Goal: Task Accomplishment & Management: Complete application form

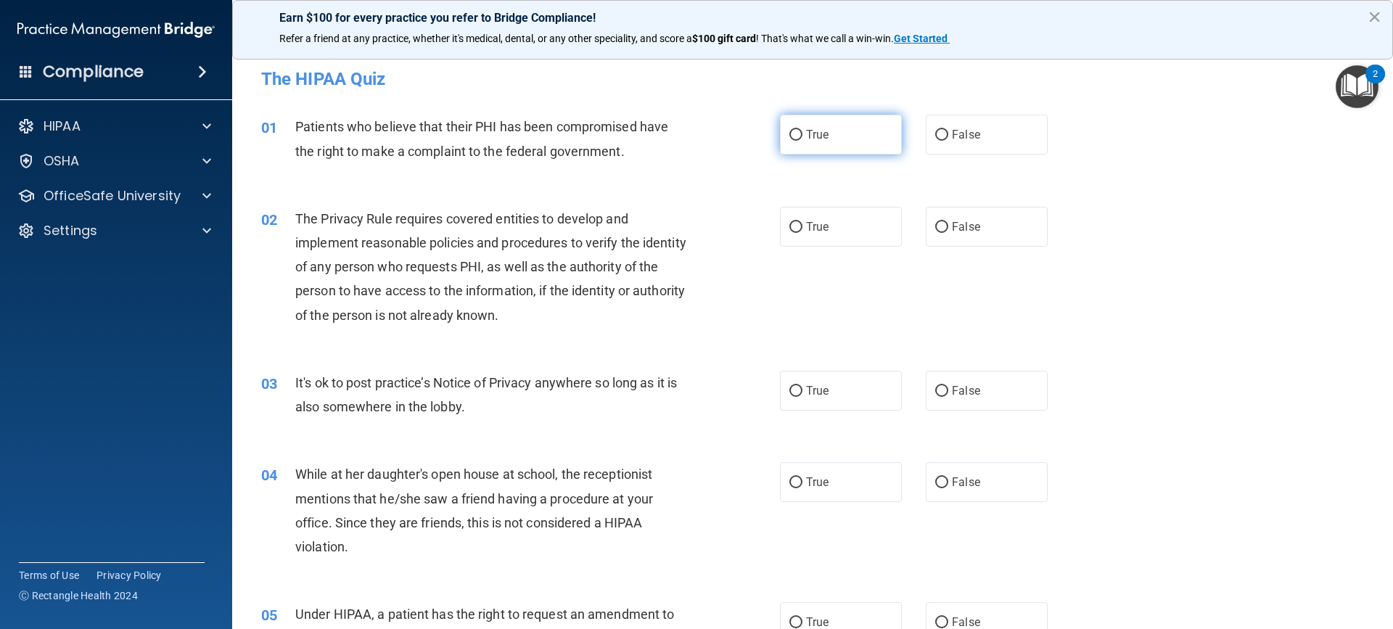
click at [808, 134] on span "True" at bounding box center [817, 135] width 22 height 14
click at [802, 134] on input "True" at bounding box center [795, 135] width 13 height 11
radio input "true"
click at [799, 226] on label "True" at bounding box center [841, 227] width 122 height 40
click at [799, 226] on input "True" at bounding box center [795, 227] width 13 height 11
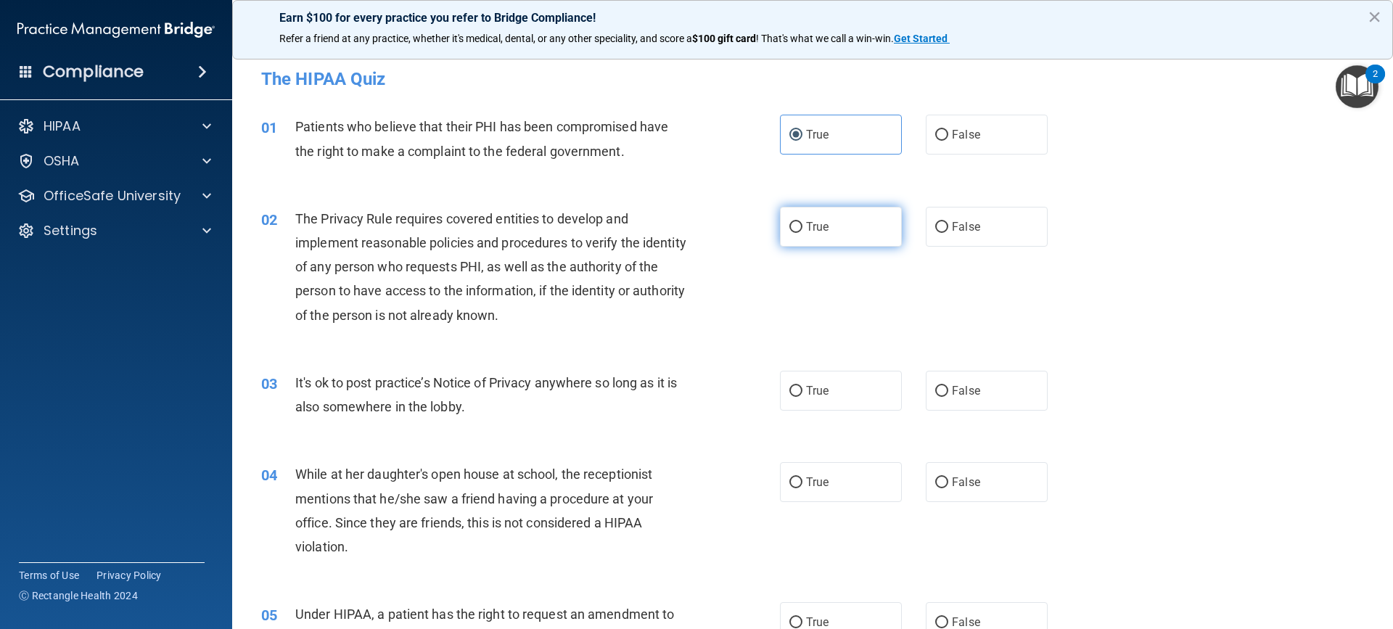
radio input "true"
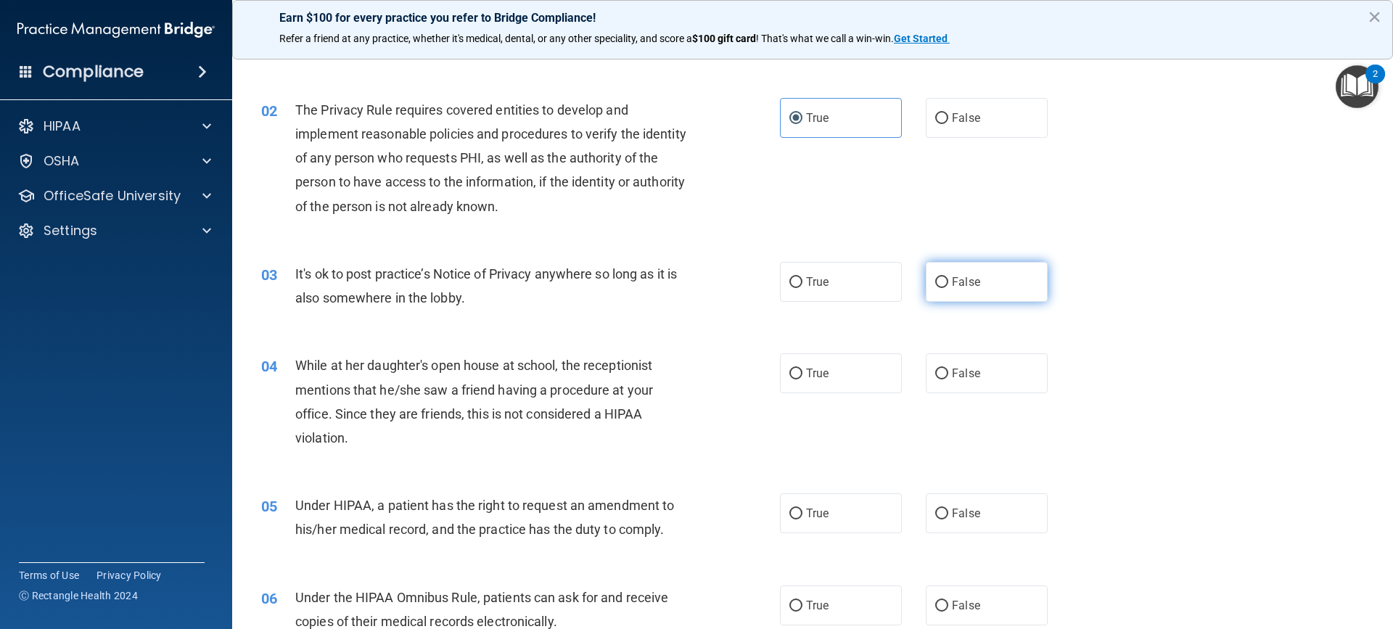
click at [932, 291] on label "False" at bounding box center [987, 282] width 122 height 40
click at [935, 288] on input "False" at bounding box center [941, 282] width 13 height 11
radio input "true"
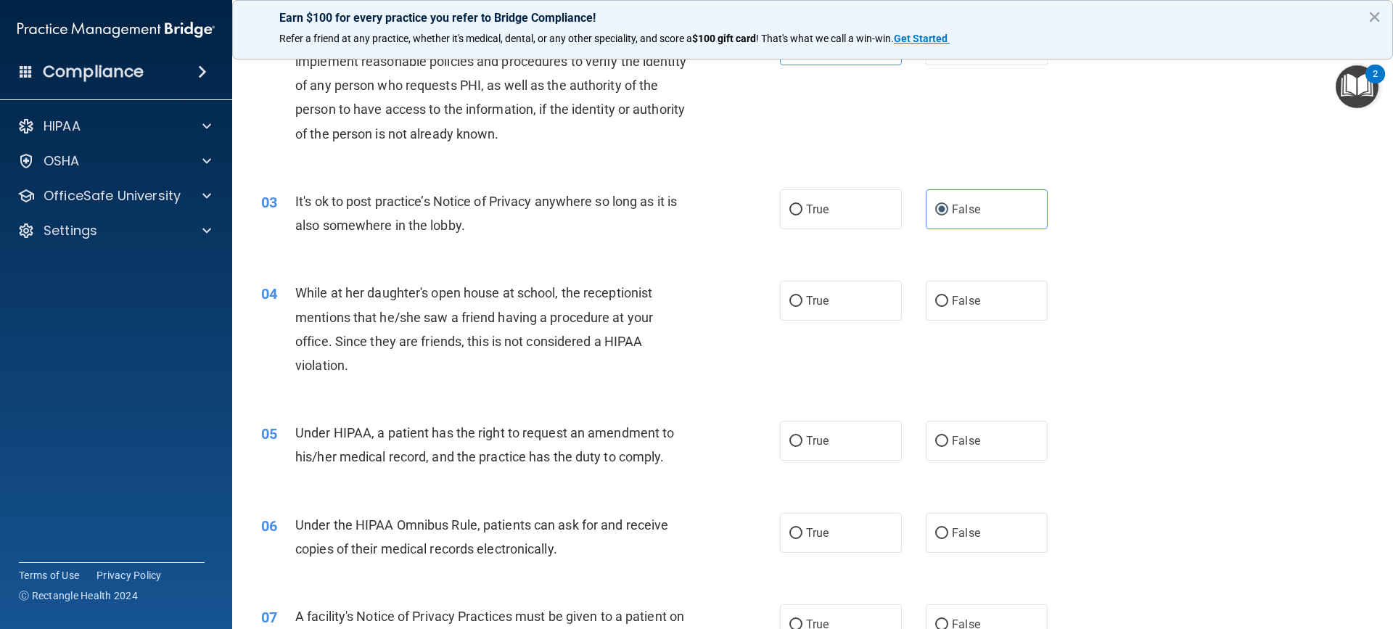
scroll to position [236, 0]
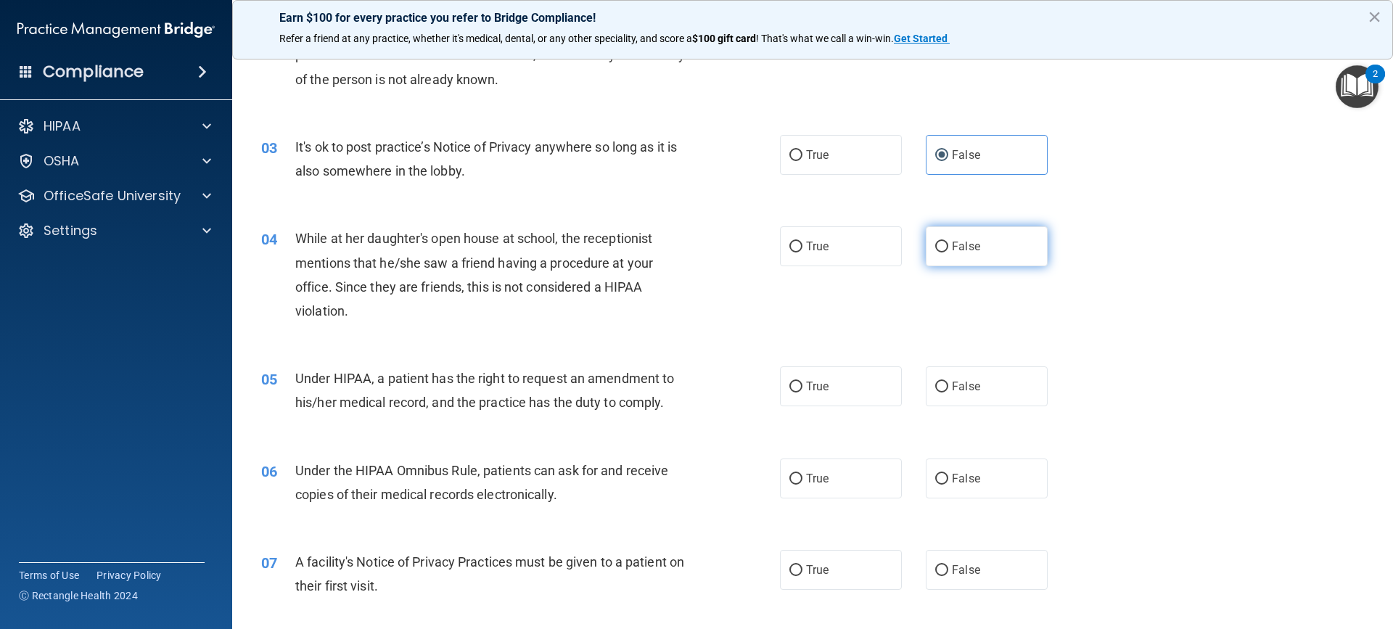
click at [941, 248] on input "False" at bounding box center [941, 247] width 13 height 11
radio input "true"
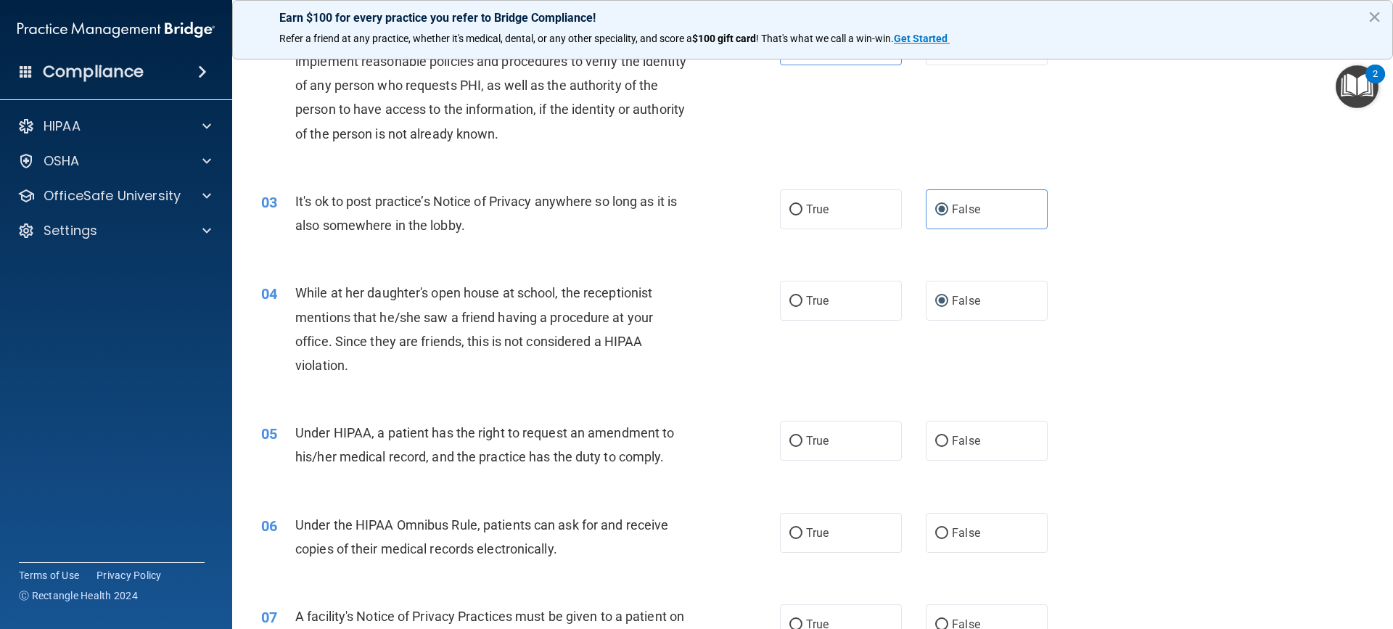
scroll to position [308, 0]
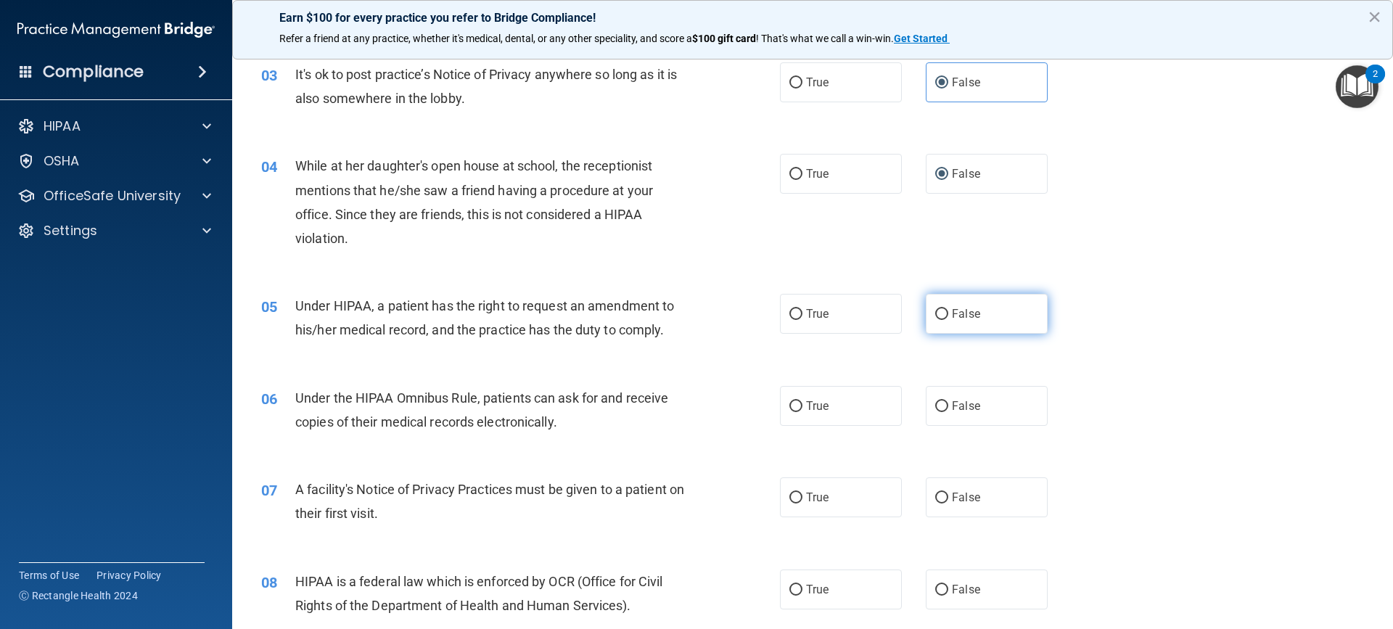
click at [940, 313] on input "False" at bounding box center [941, 314] width 13 height 11
radio input "true"
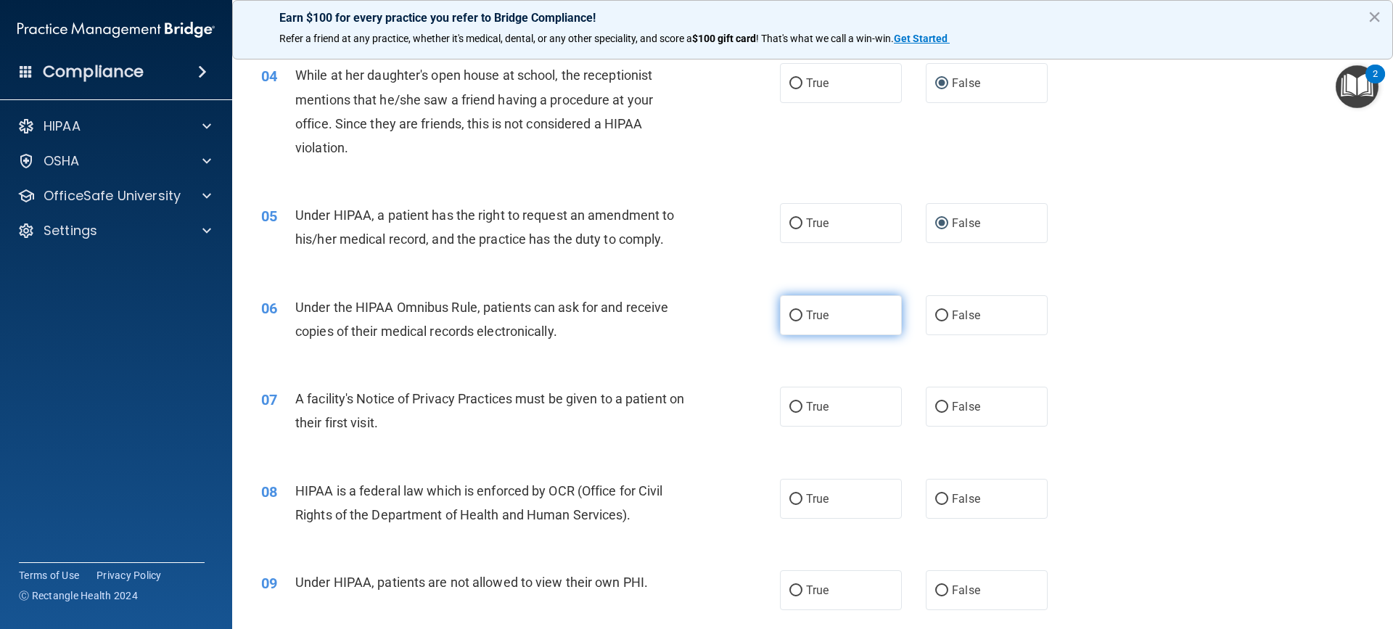
click at [799, 316] on label "True" at bounding box center [841, 315] width 122 height 40
click at [799, 316] on input "True" at bounding box center [795, 316] width 13 height 11
radio input "true"
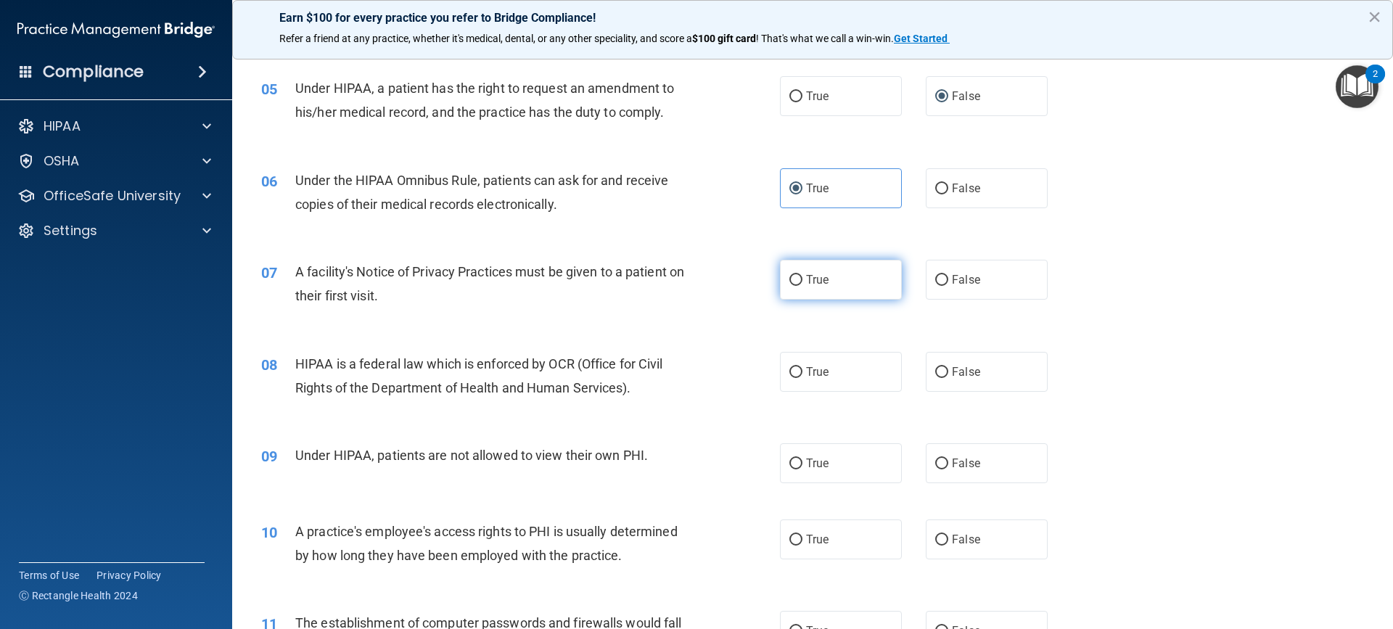
click at [789, 281] on input "True" at bounding box center [795, 280] width 13 height 11
radio input "true"
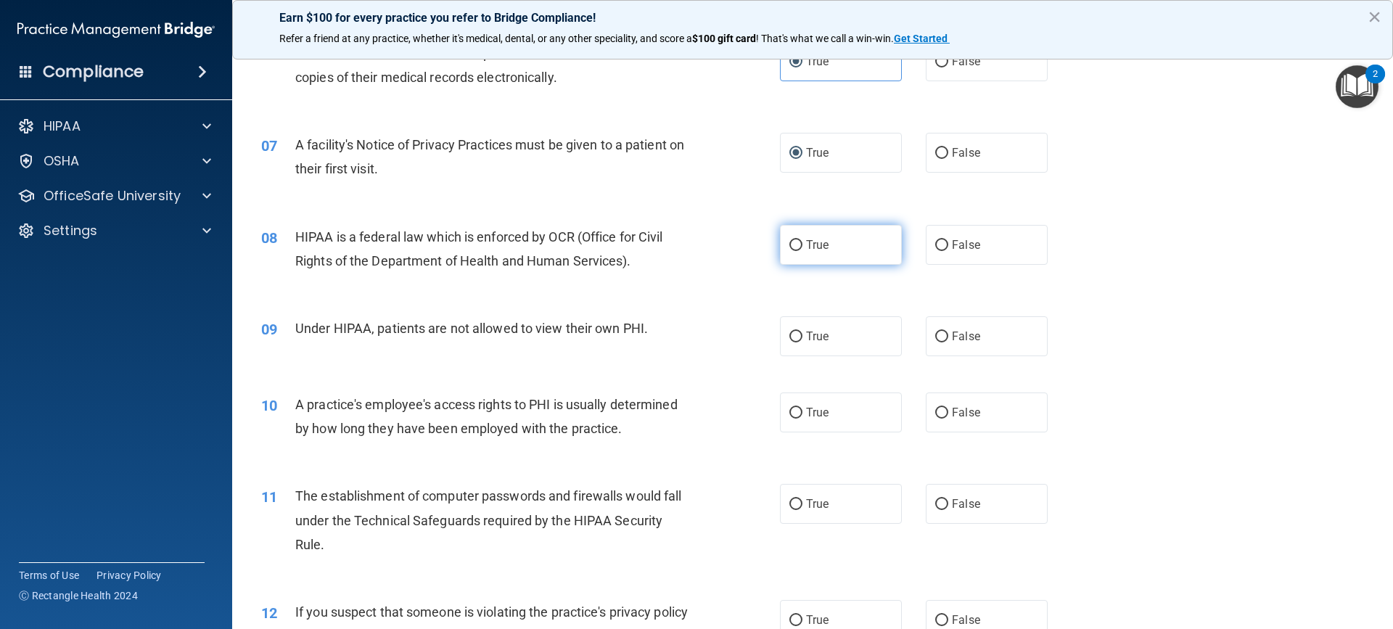
click at [807, 239] on span "True" at bounding box center [817, 245] width 22 height 14
click at [802, 240] on input "True" at bounding box center [795, 245] width 13 height 11
radio input "true"
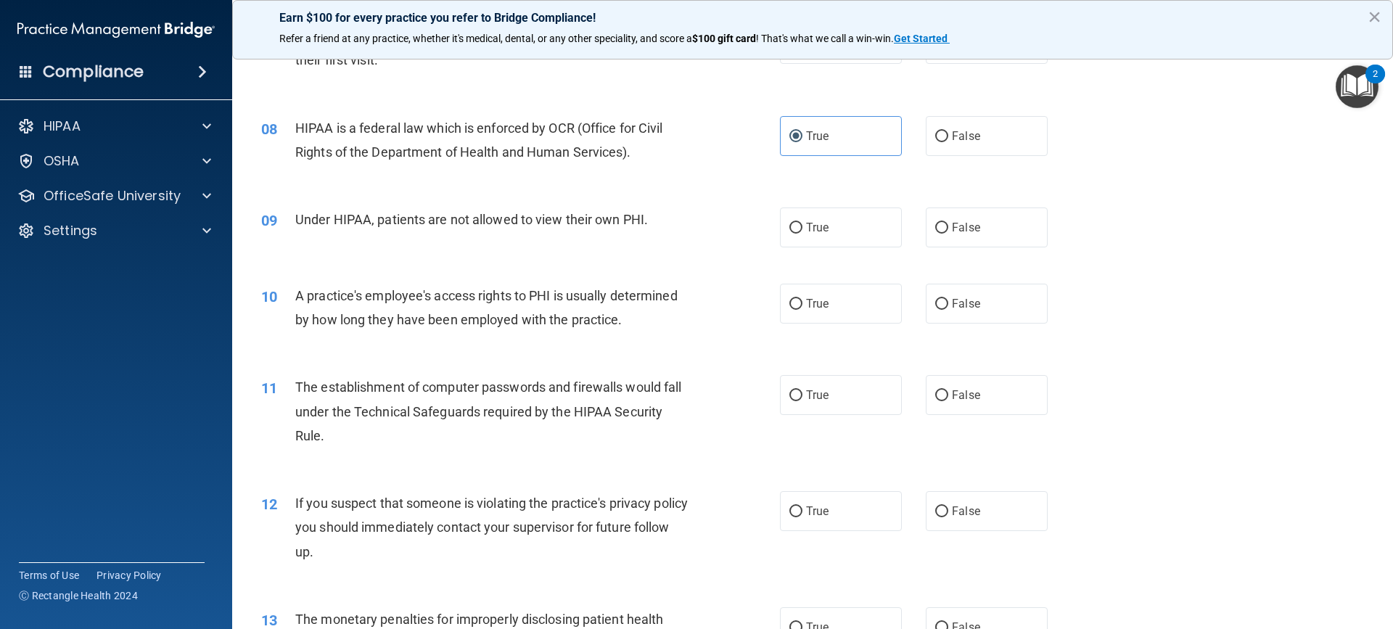
scroll to position [780, 0]
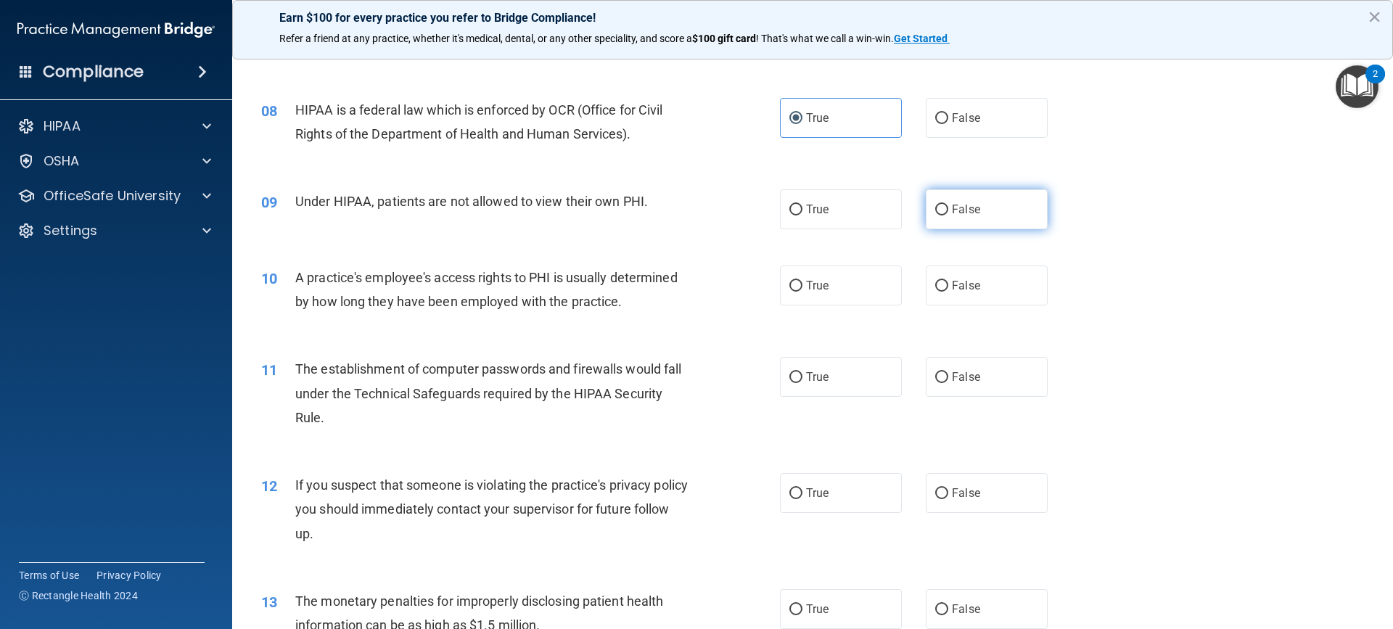
click at [941, 209] on input "False" at bounding box center [941, 210] width 13 height 11
radio input "true"
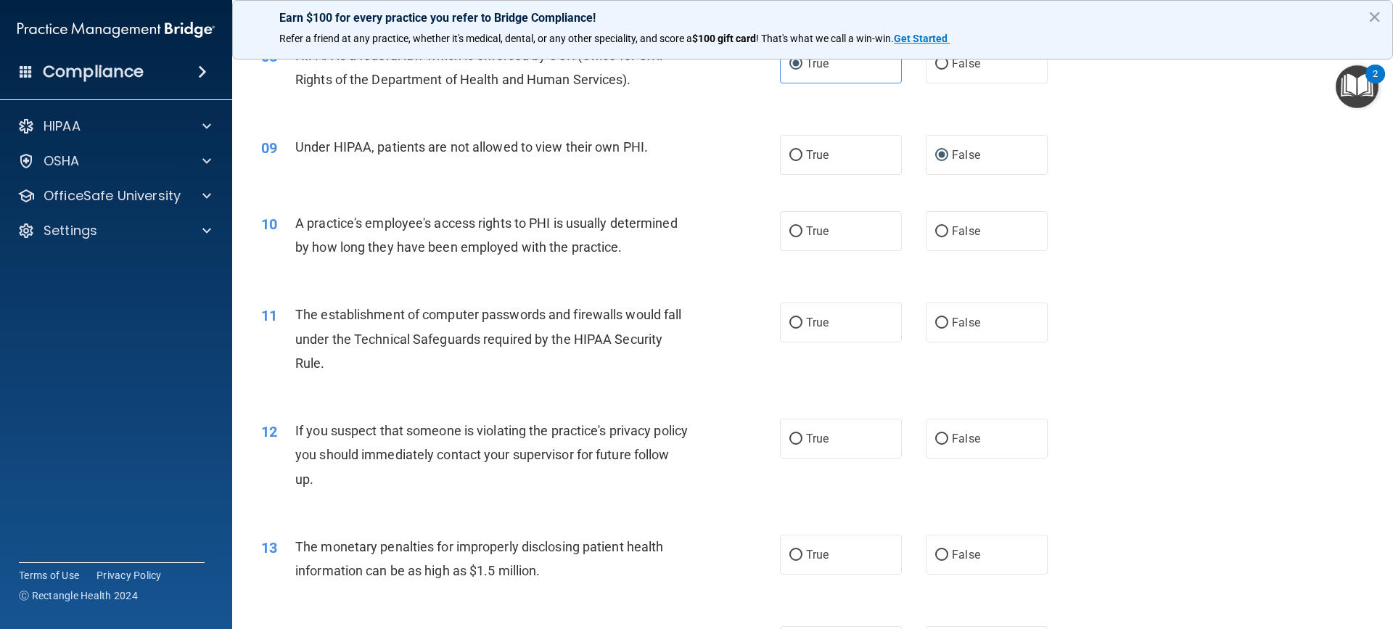
scroll to position [853, 0]
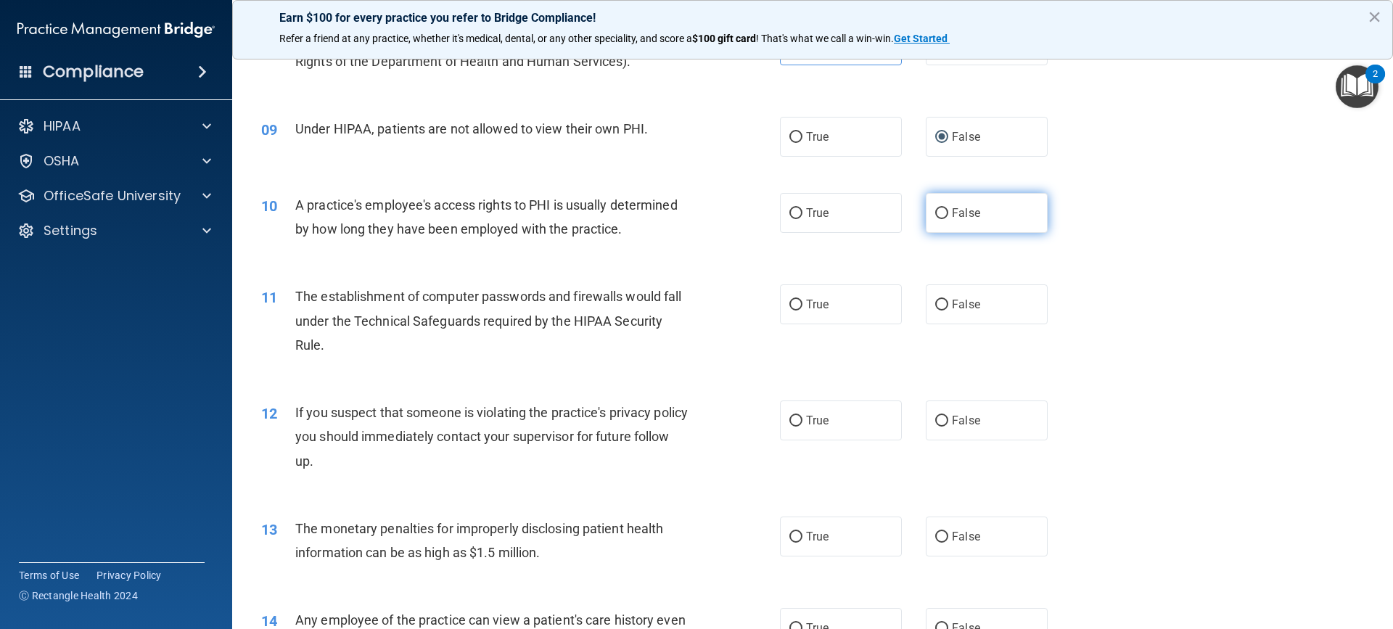
click at [935, 211] on input "False" at bounding box center [941, 213] width 13 height 11
radio input "true"
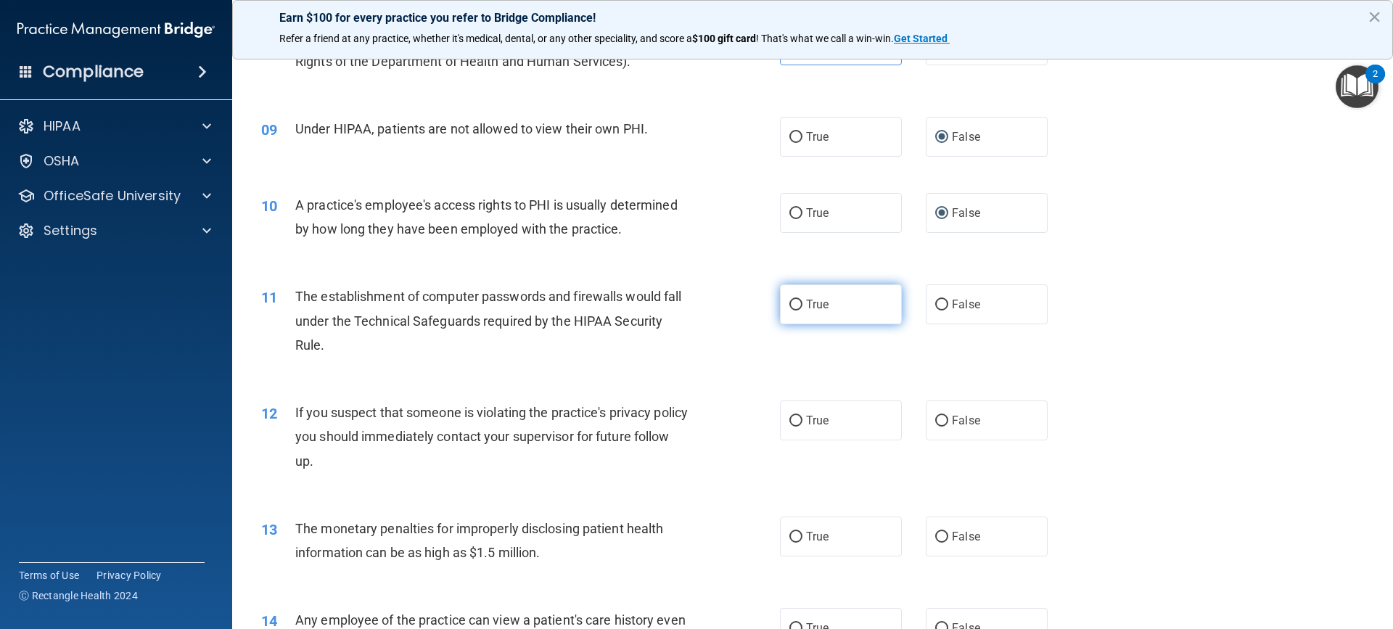
scroll to position [925, 0]
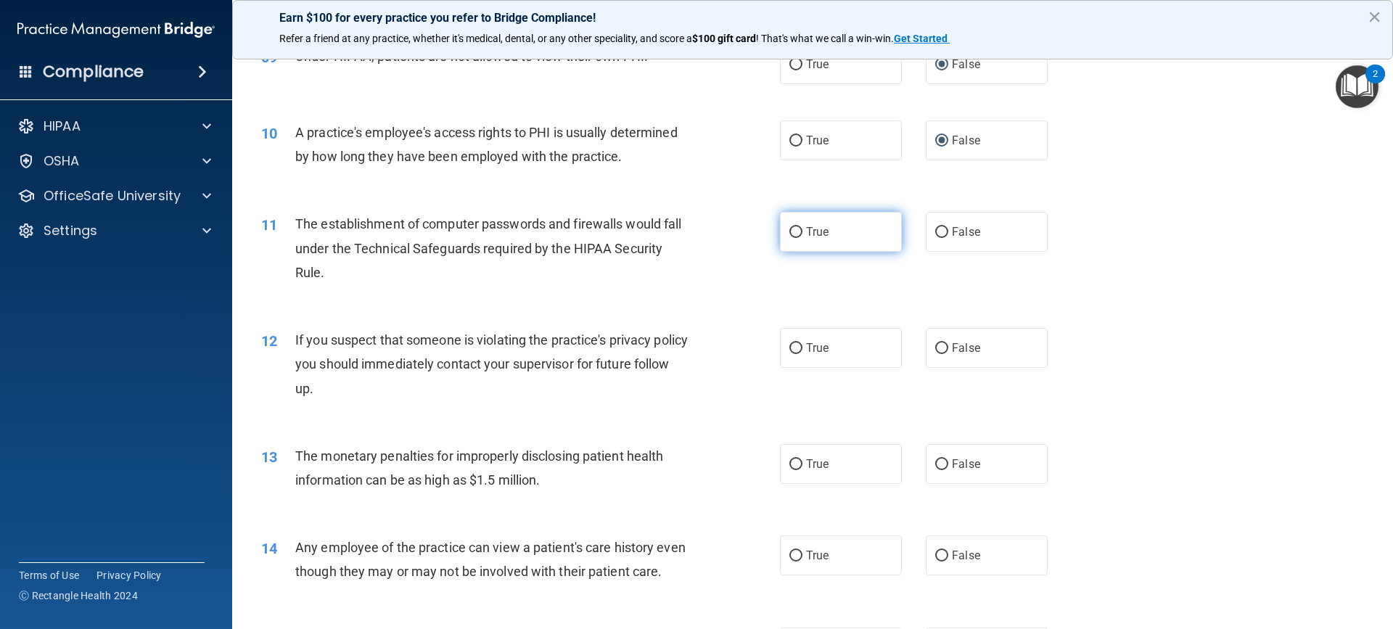
click at [793, 233] on input "True" at bounding box center [795, 232] width 13 height 11
radio input "true"
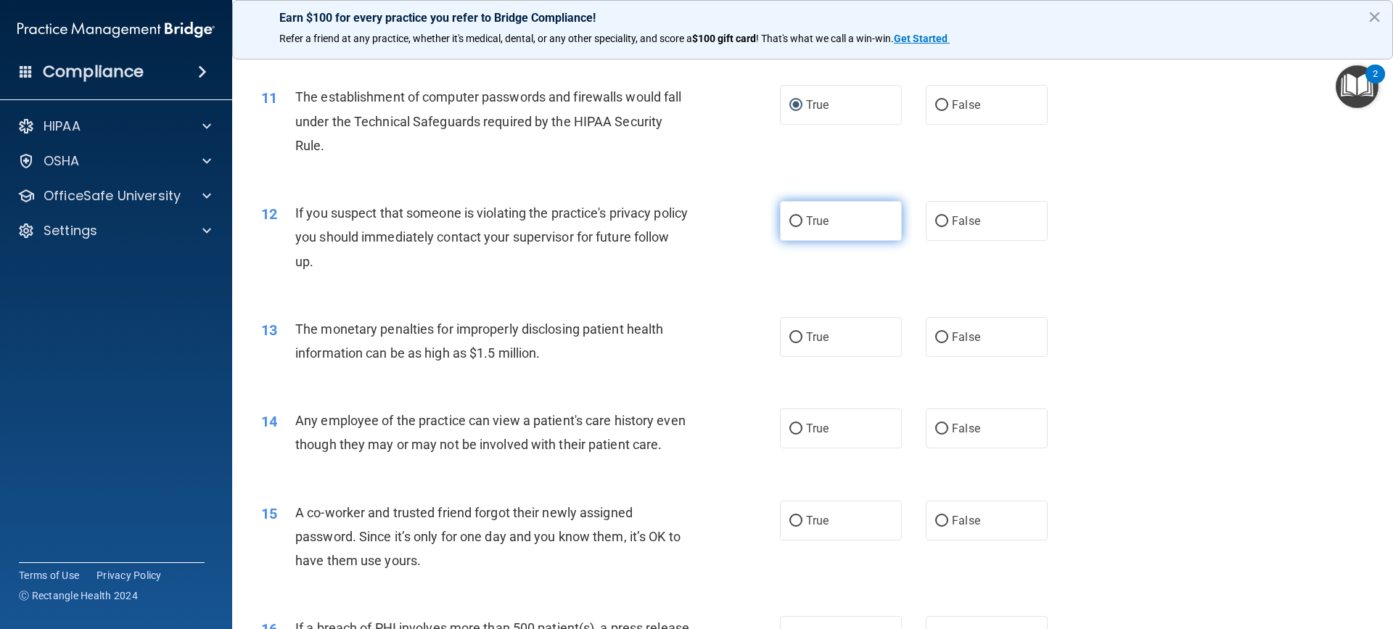
click at [807, 217] on span "True" at bounding box center [817, 221] width 22 height 14
click at [802, 217] on input "True" at bounding box center [795, 221] width 13 height 11
radio input "true"
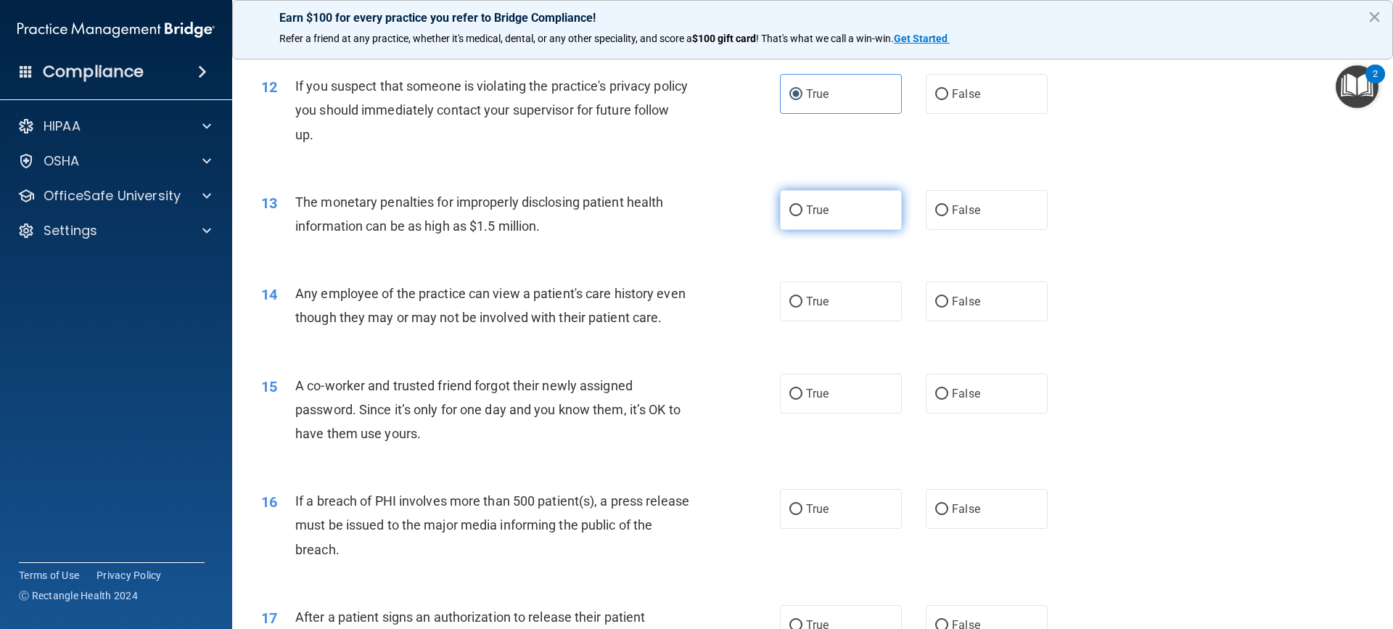
click at [792, 213] on input "True" at bounding box center [795, 210] width 13 height 11
radio input "true"
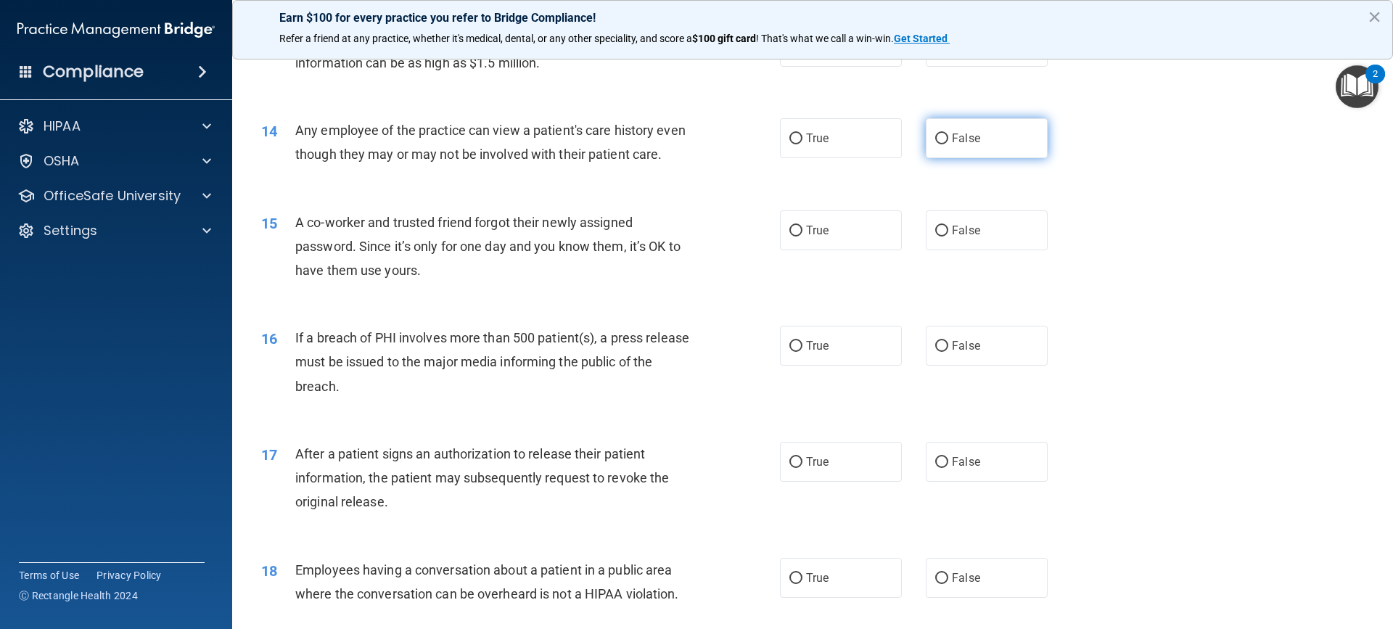
click at [941, 141] on input "False" at bounding box center [941, 139] width 13 height 11
radio input "true"
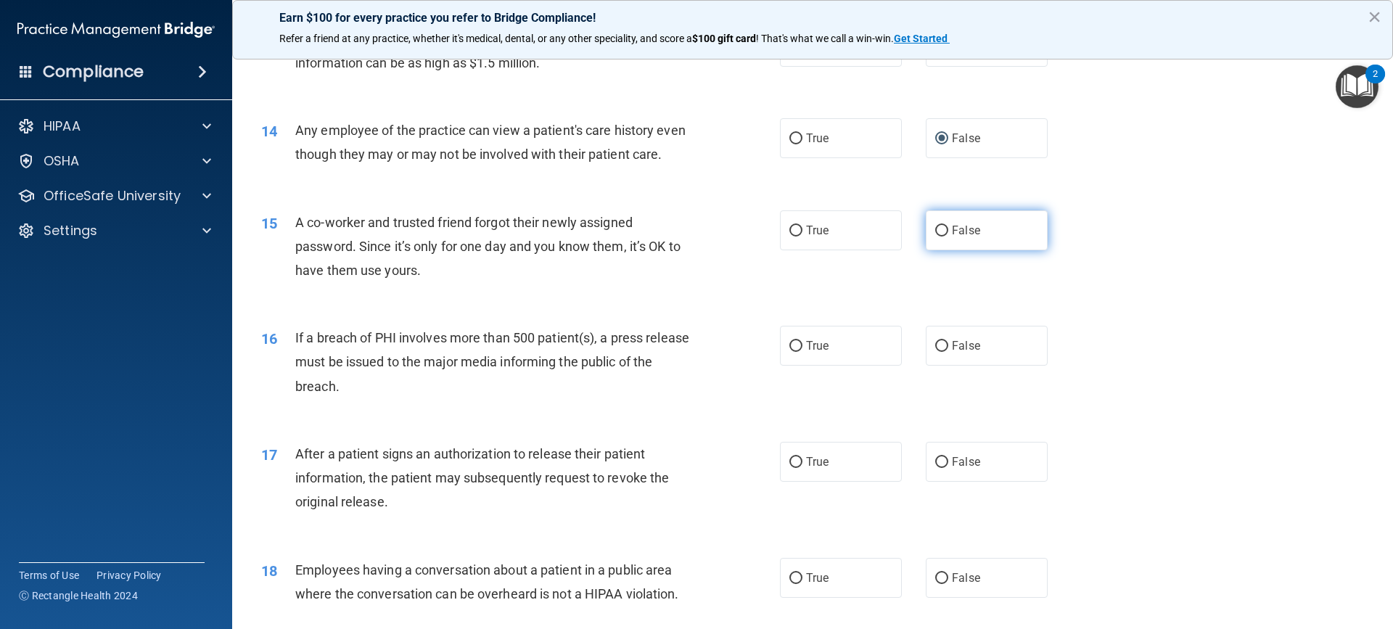
click at [949, 250] on label "False" at bounding box center [987, 230] width 122 height 40
click at [948, 237] on input "False" at bounding box center [941, 231] width 13 height 11
radio input "true"
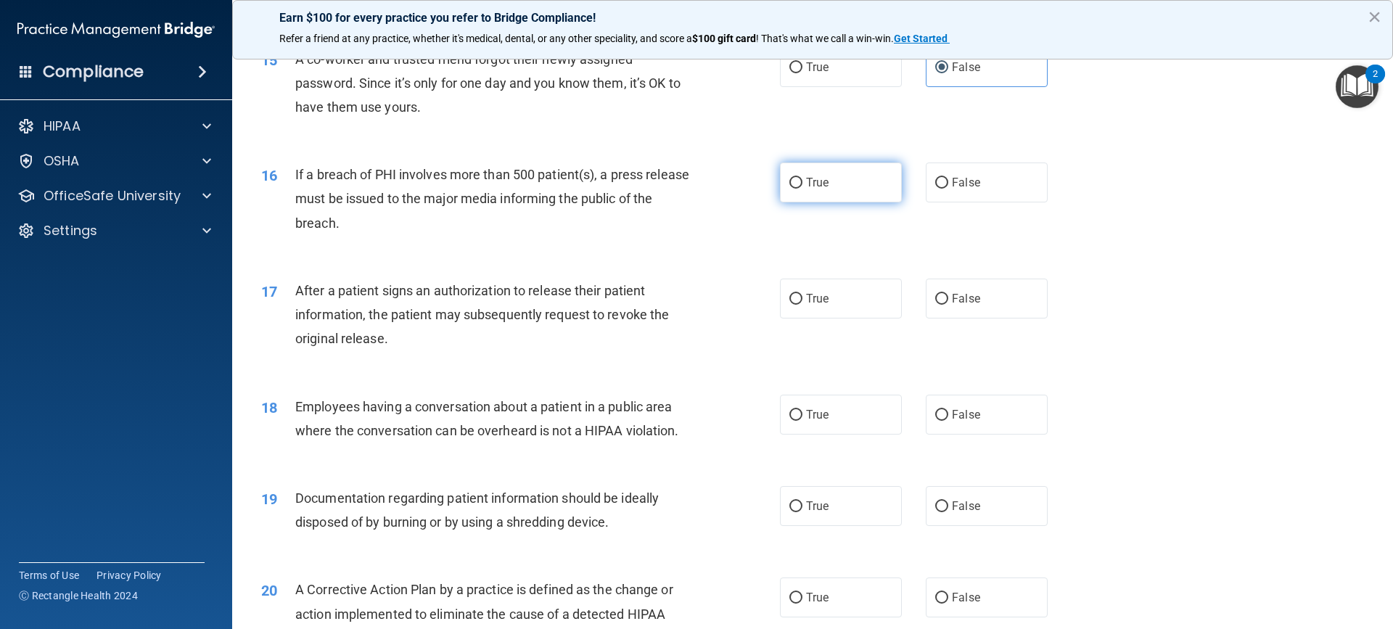
click at [831, 202] on label "True" at bounding box center [841, 183] width 122 height 40
click at [802, 189] on input "True" at bounding box center [795, 183] width 13 height 11
radio input "true"
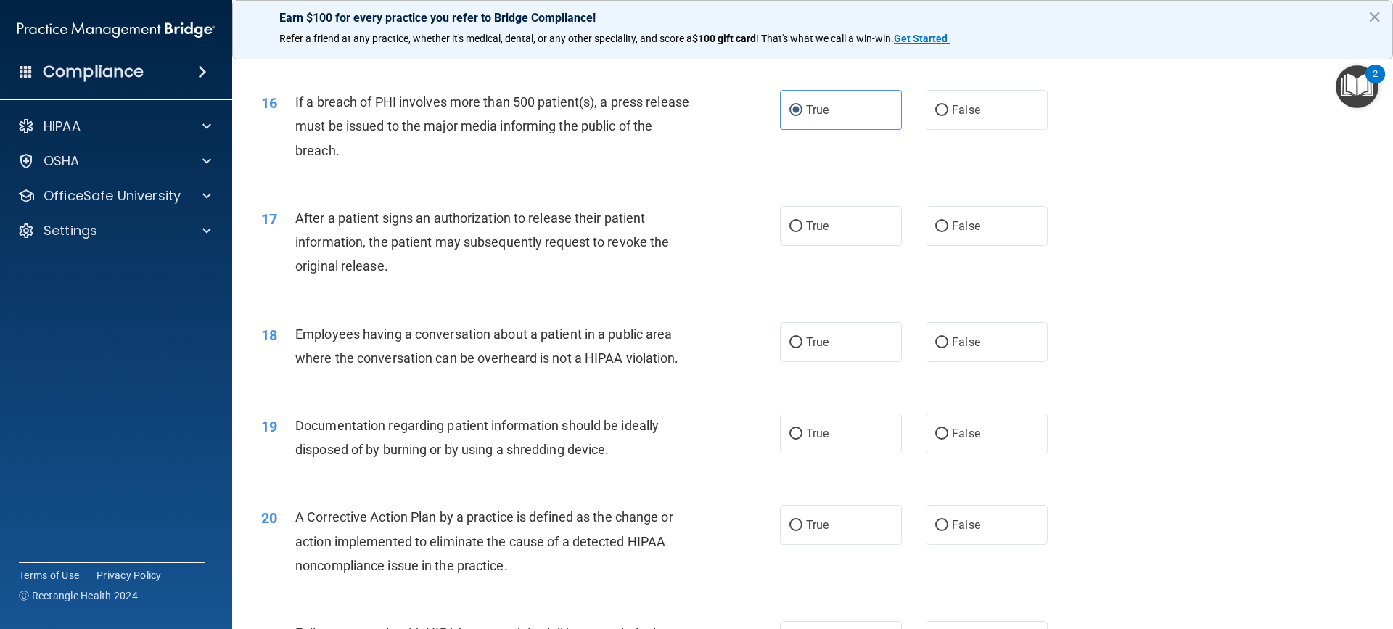
scroll to position [1596, 0]
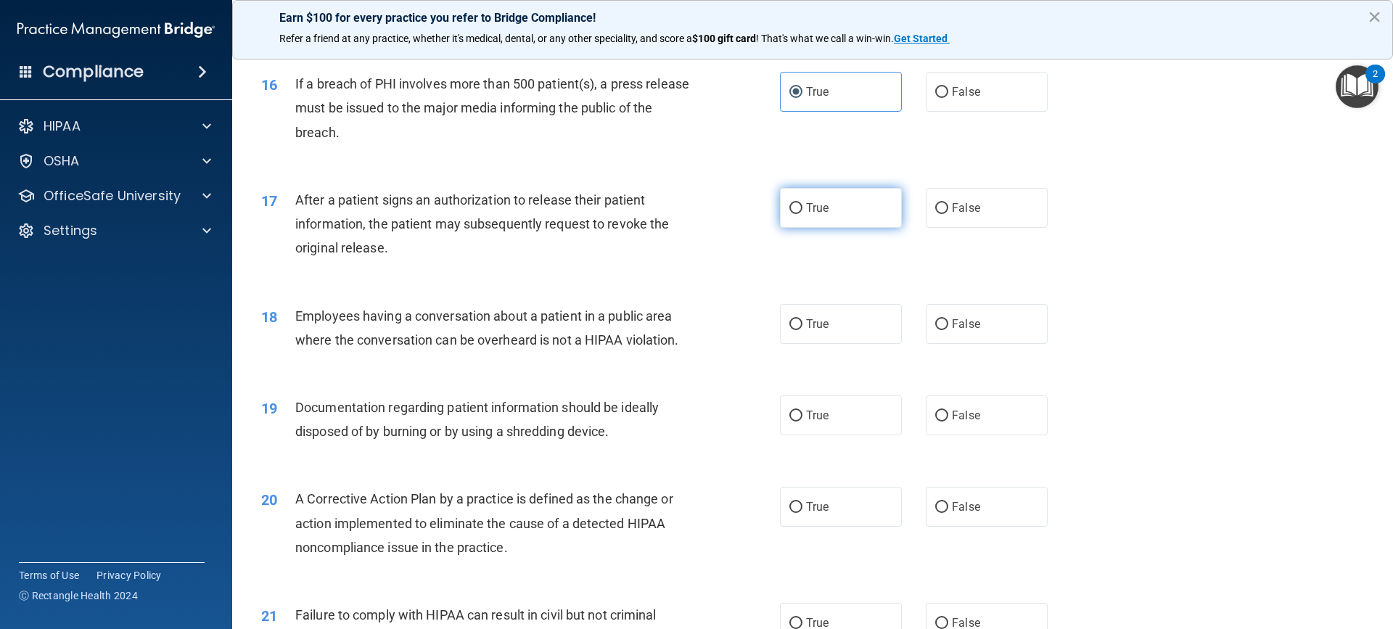
click at [829, 228] on label "True" at bounding box center [841, 208] width 122 height 40
click at [802, 214] on input "True" at bounding box center [795, 208] width 13 height 11
radio input "true"
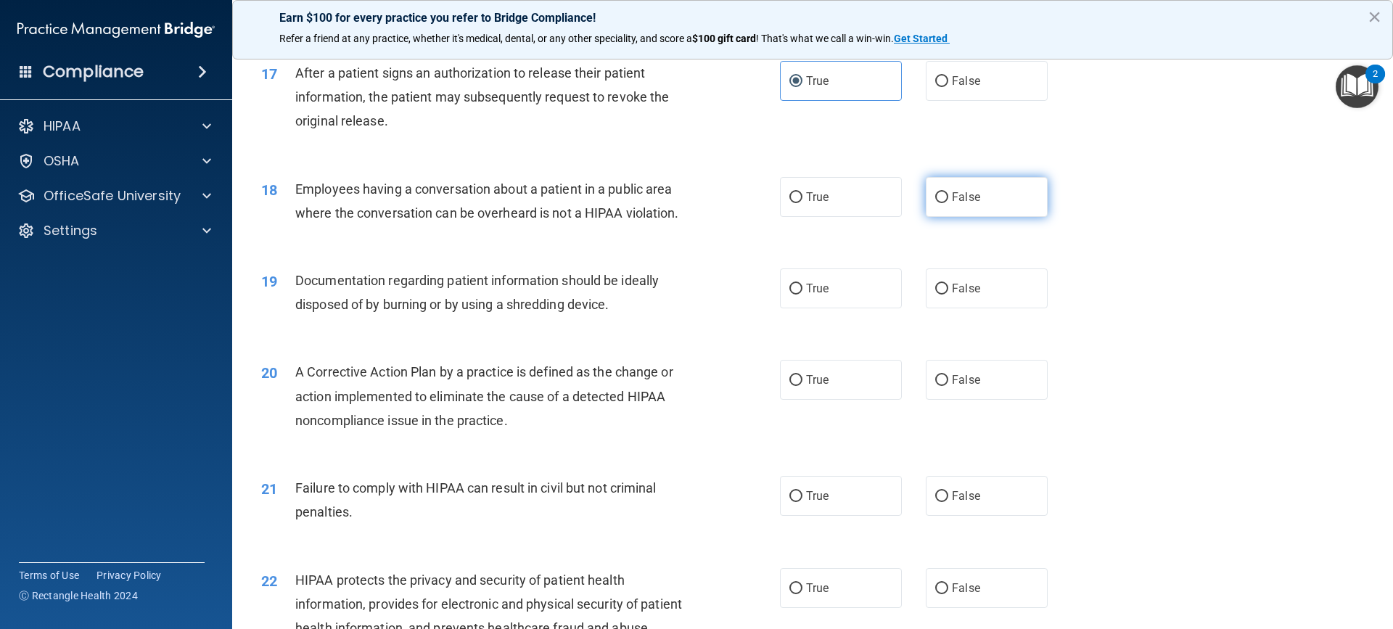
click at [928, 217] on label "False" at bounding box center [987, 197] width 122 height 40
click at [942, 217] on label "False" at bounding box center [987, 197] width 122 height 40
click at [942, 203] on input "False" at bounding box center [941, 197] width 13 height 11
radio input "true"
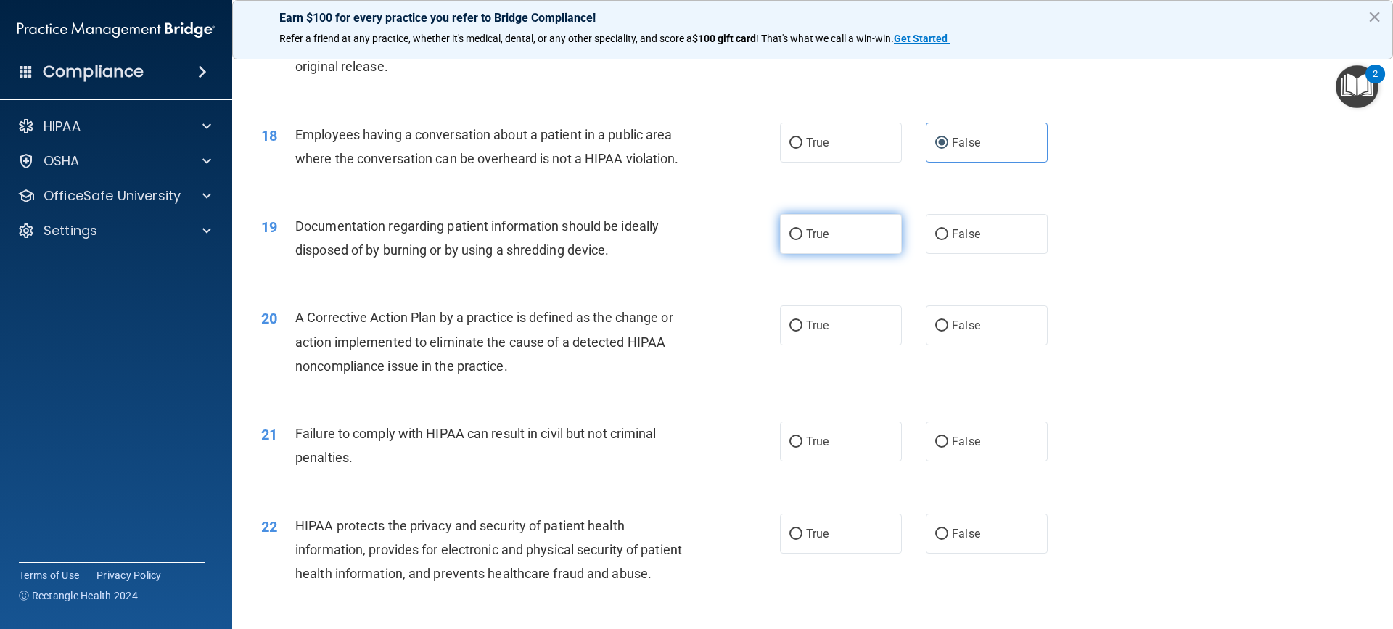
click at [841, 254] on label "True" at bounding box center [841, 234] width 122 height 40
click at [802, 240] on input "True" at bounding box center [795, 234] width 13 height 11
radio input "true"
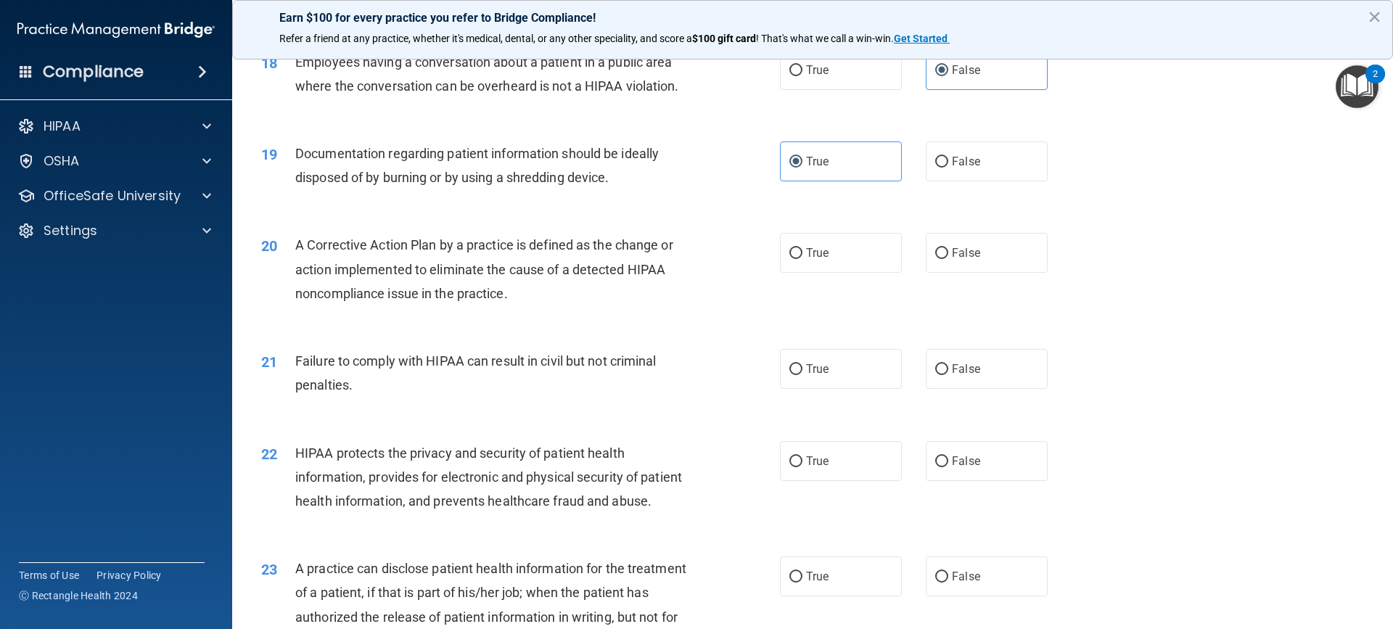
scroll to position [1905, 0]
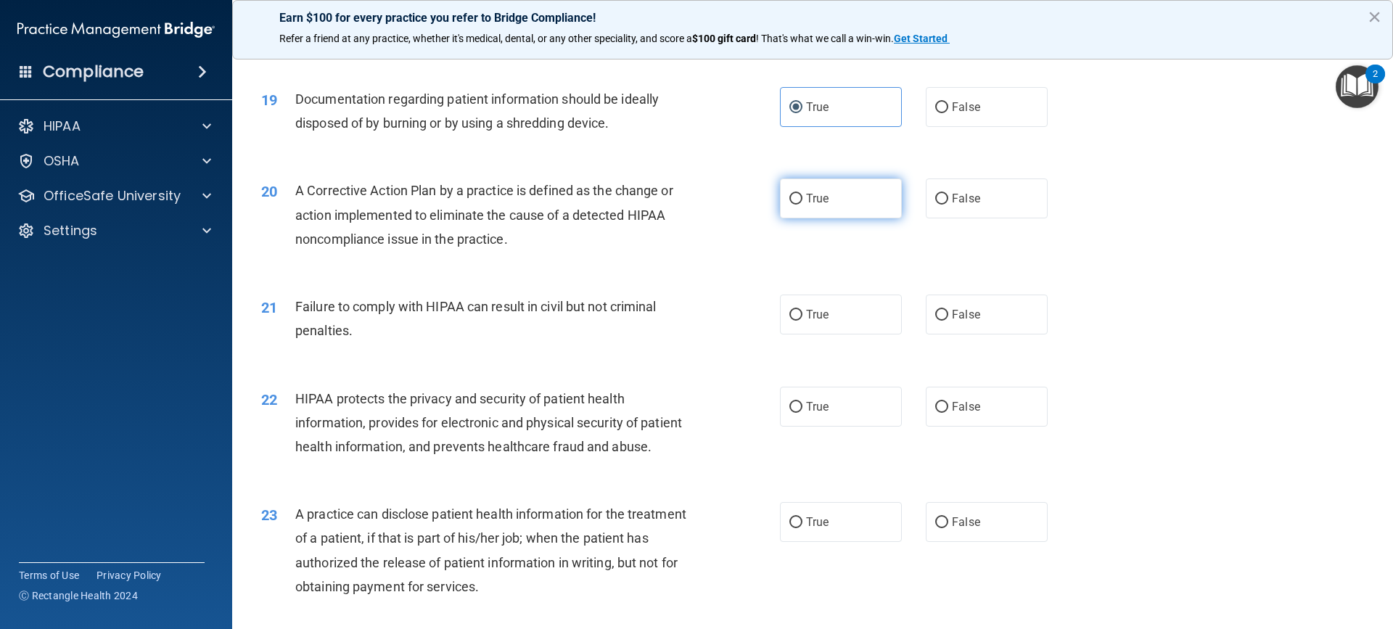
click at [839, 218] on label "True" at bounding box center [841, 198] width 122 height 40
click at [802, 205] on input "True" at bounding box center [795, 199] width 13 height 11
radio input "true"
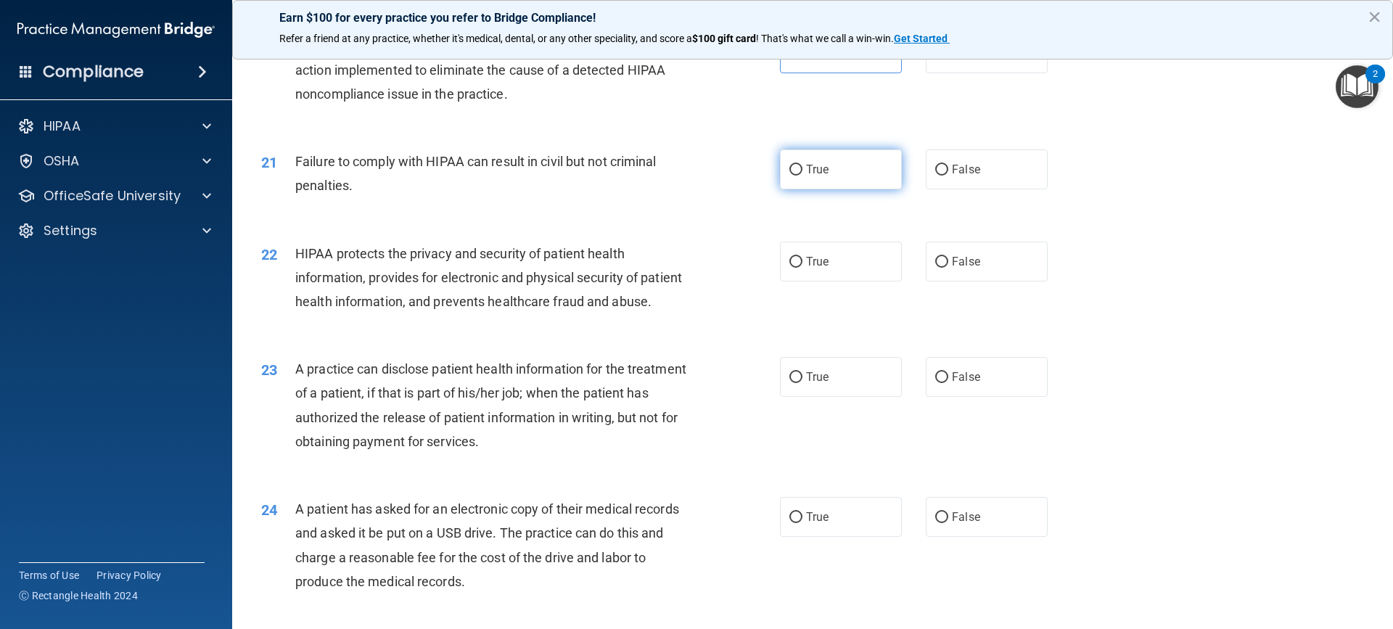
scroll to position [2032, 0]
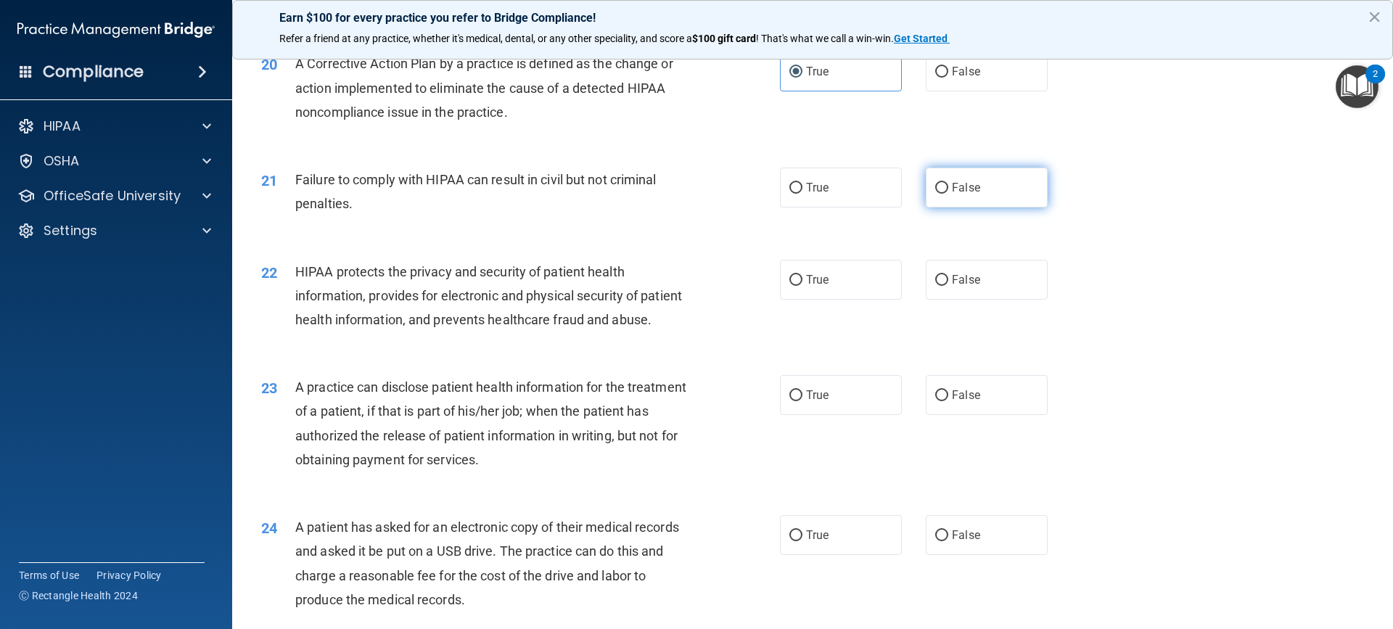
click at [927, 208] on label "False" at bounding box center [987, 188] width 122 height 40
click at [935, 194] on input "False" at bounding box center [941, 188] width 13 height 11
radio input "true"
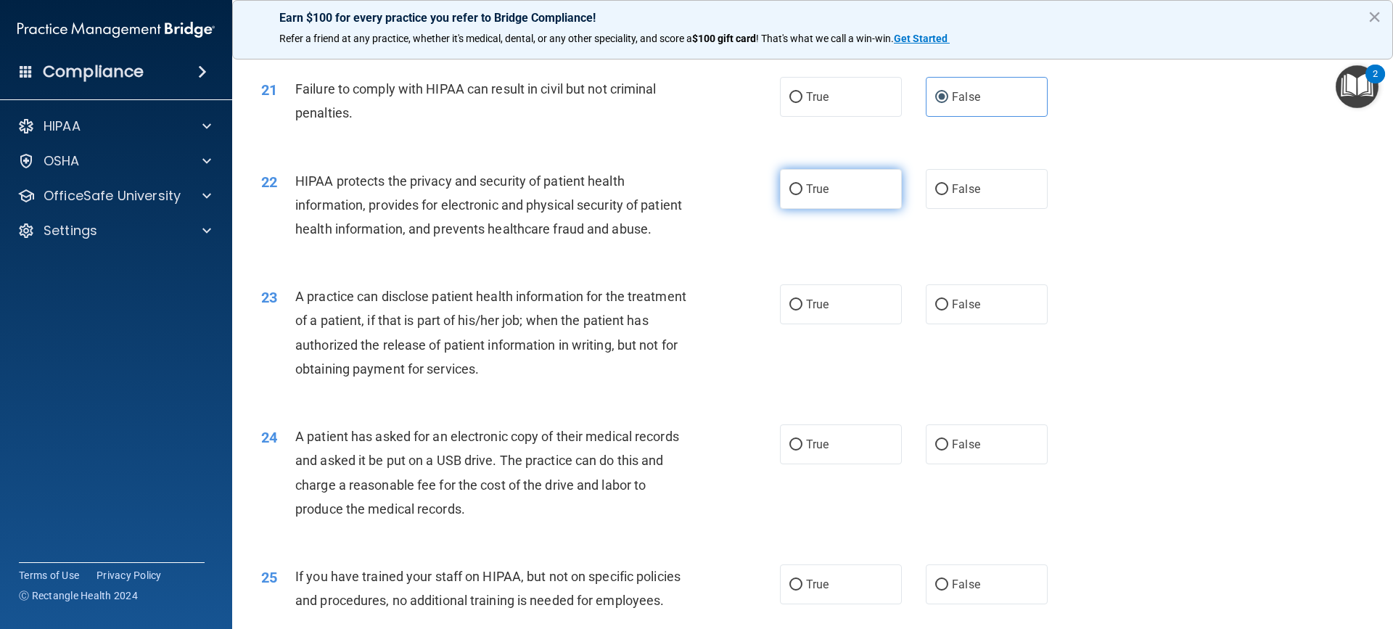
click at [796, 195] on input "True" at bounding box center [795, 189] width 13 height 11
radio input "true"
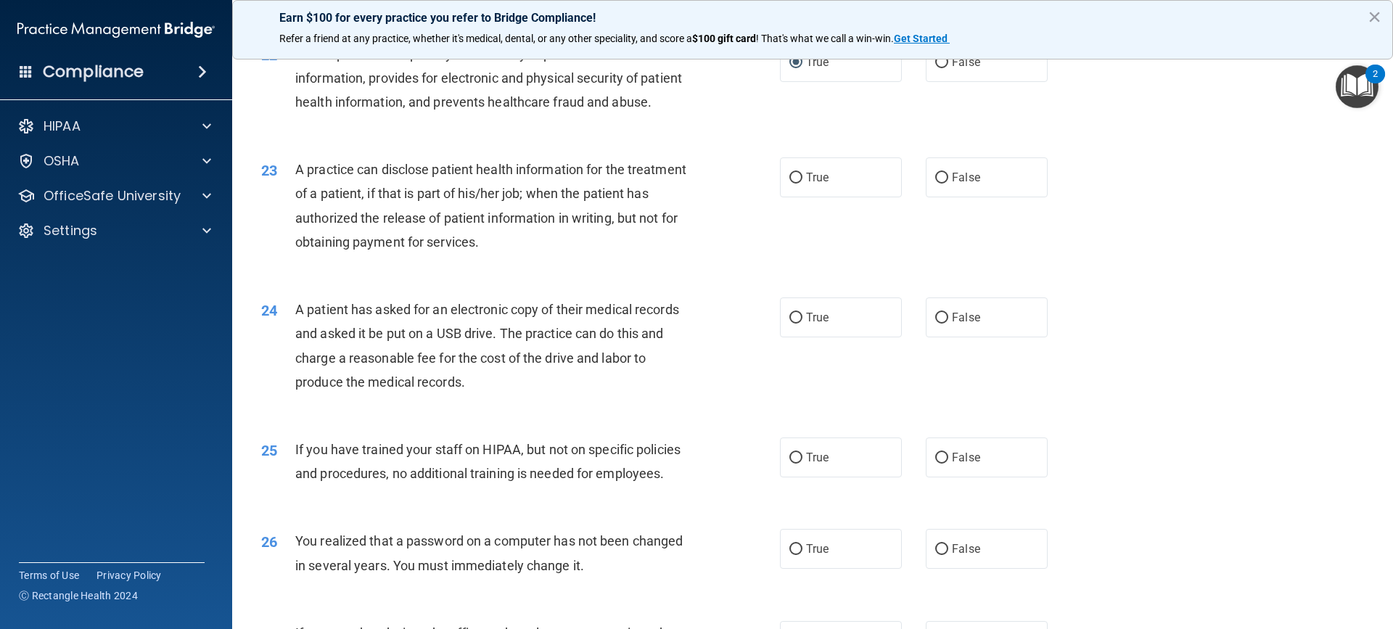
scroll to position [2267, 0]
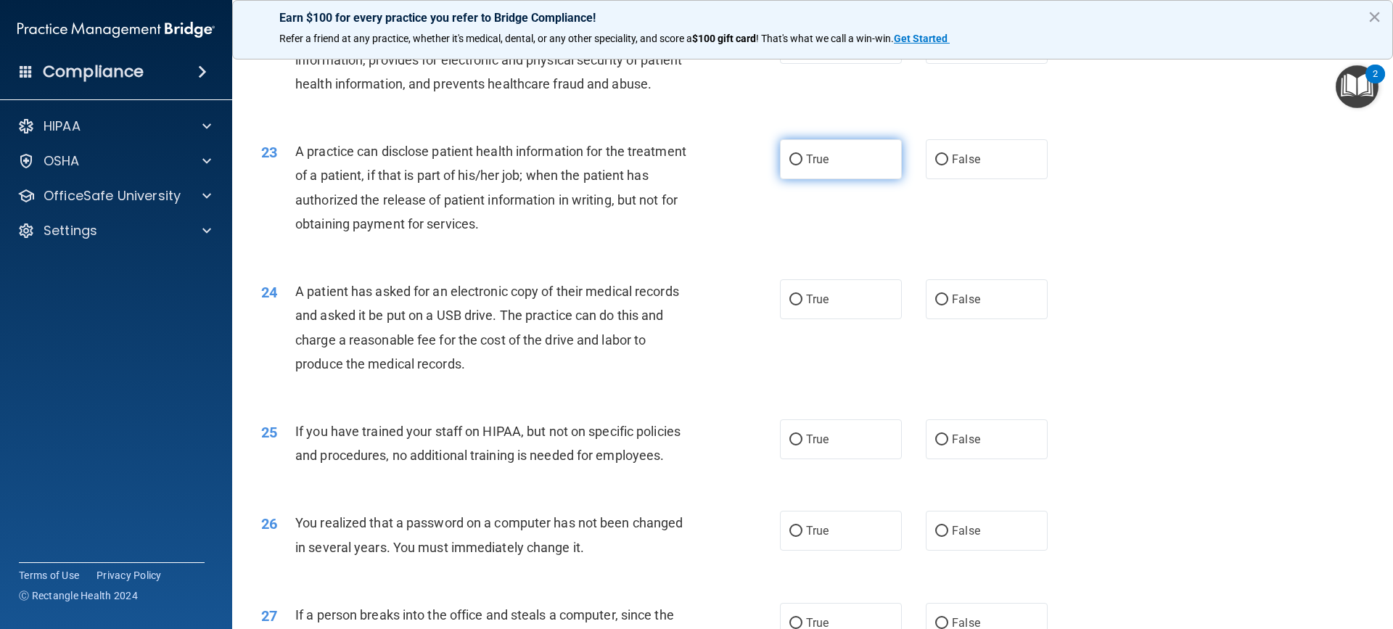
click at [828, 179] on label "True" at bounding box center [841, 159] width 122 height 40
click at [802, 165] on input "True" at bounding box center [795, 160] width 13 height 11
radio input "true"
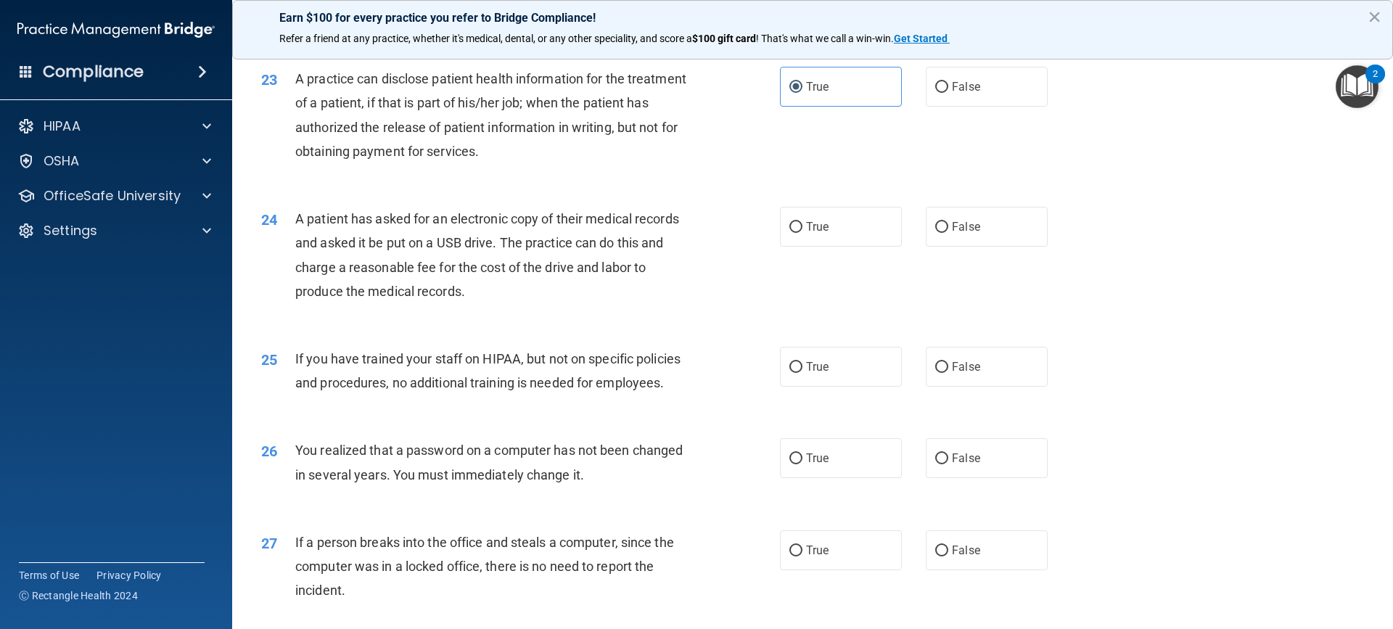
scroll to position [2394, 0]
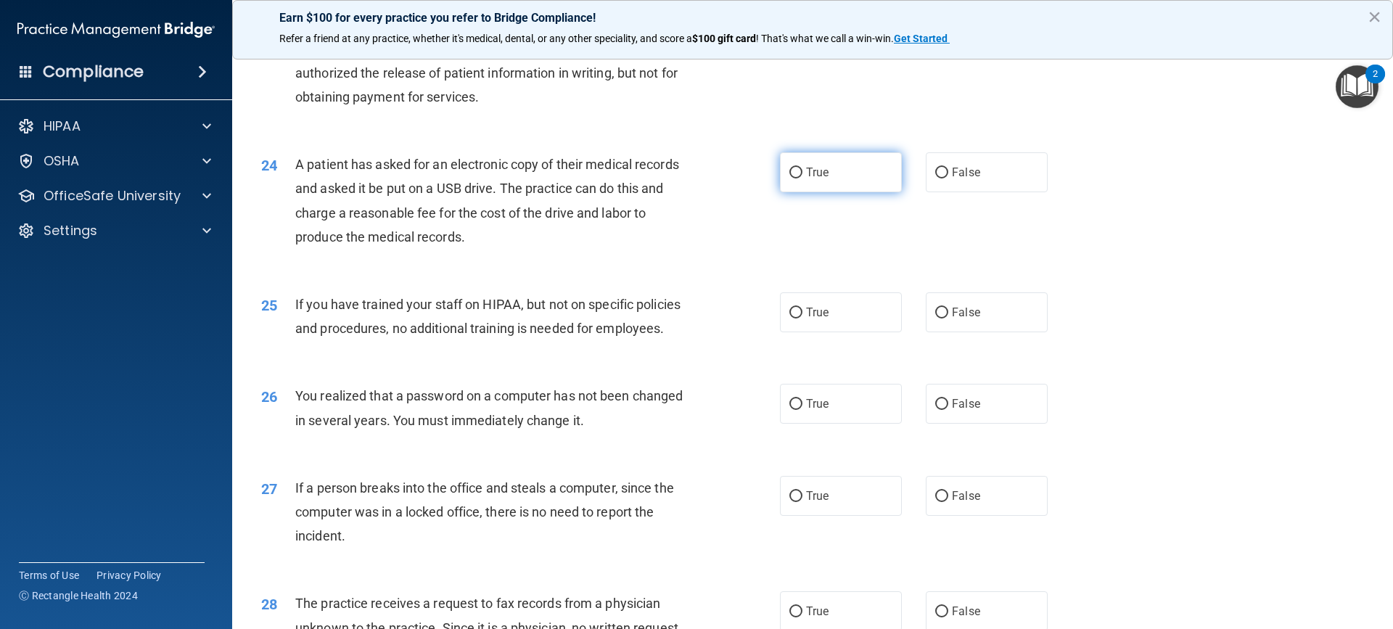
click at [821, 192] on label "True" at bounding box center [841, 172] width 122 height 40
click at [802, 178] on input "True" at bounding box center [795, 173] width 13 height 11
radio input "true"
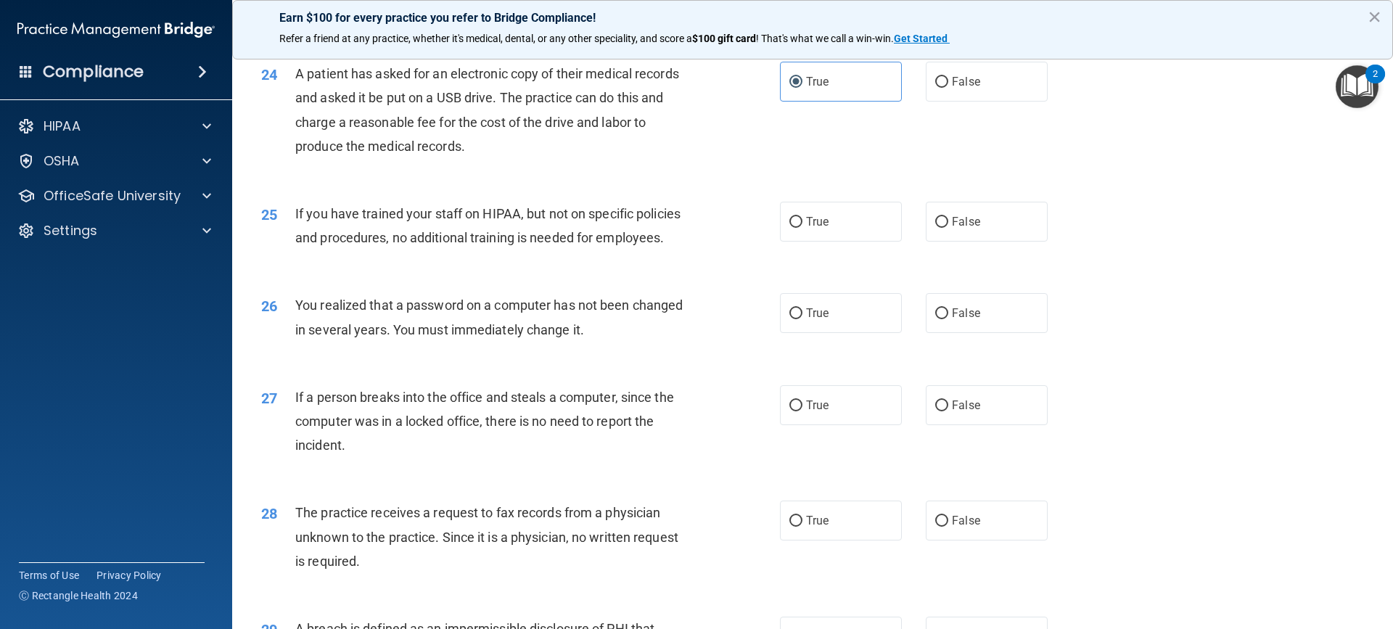
scroll to position [2558, 0]
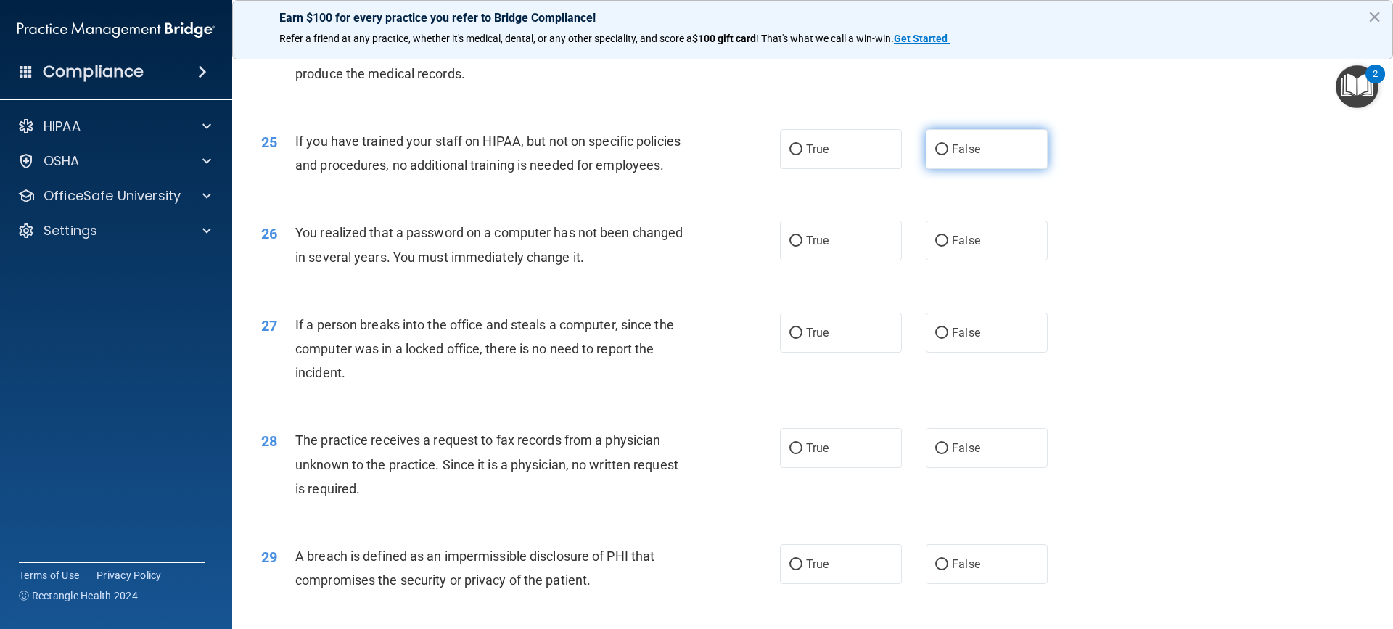
click at [967, 169] on label "False" at bounding box center [987, 149] width 122 height 40
click at [948, 155] on input "False" at bounding box center [941, 149] width 13 height 11
radio input "true"
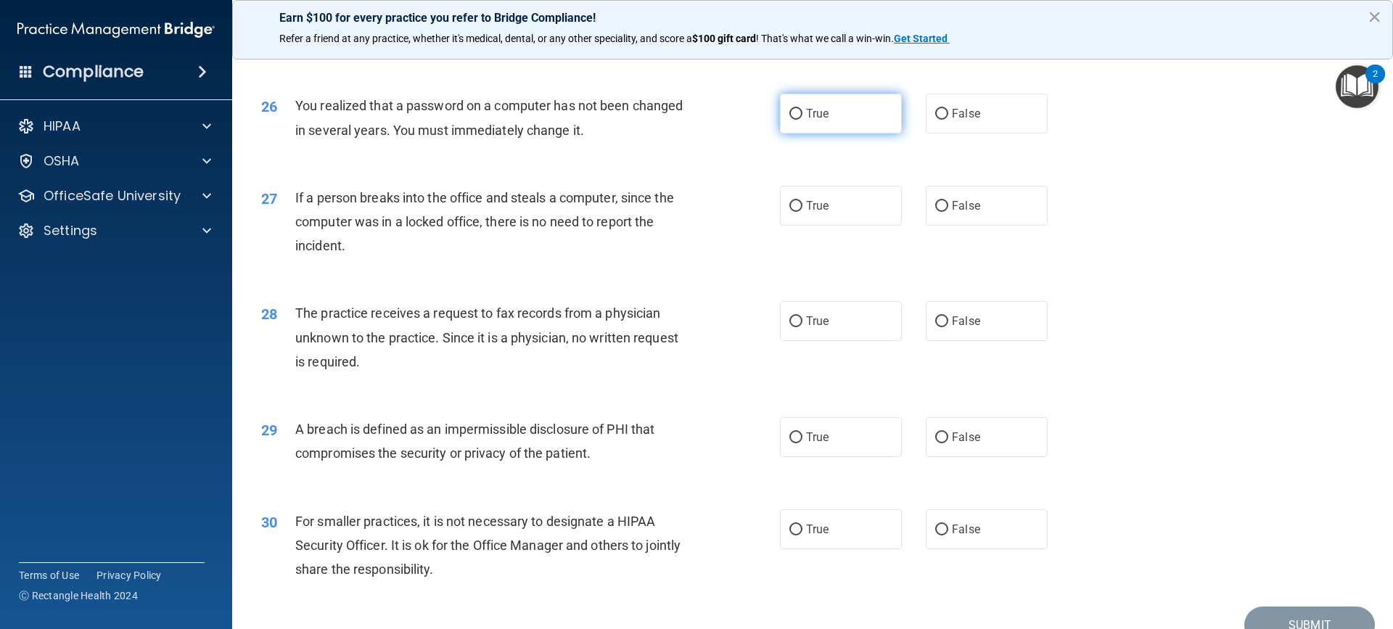
click at [827, 134] on label "True" at bounding box center [841, 114] width 122 height 40
click at [802, 120] on input "True" at bounding box center [795, 114] width 13 height 11
radio input "true"
click at [952, 213] on span "False" at bounding box center [966, 206] width 28 height 14
click at [948, 212] on input "False" at bounding box center [941, 206] width 13 height 11
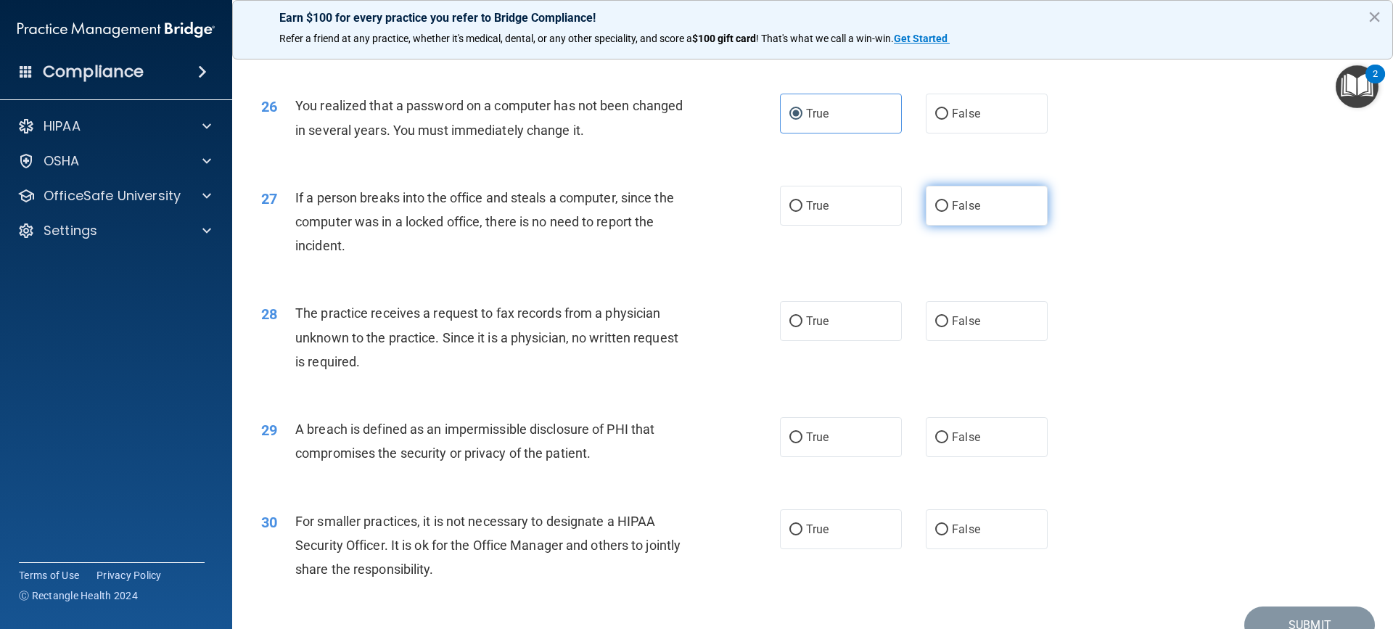
radio input "true"
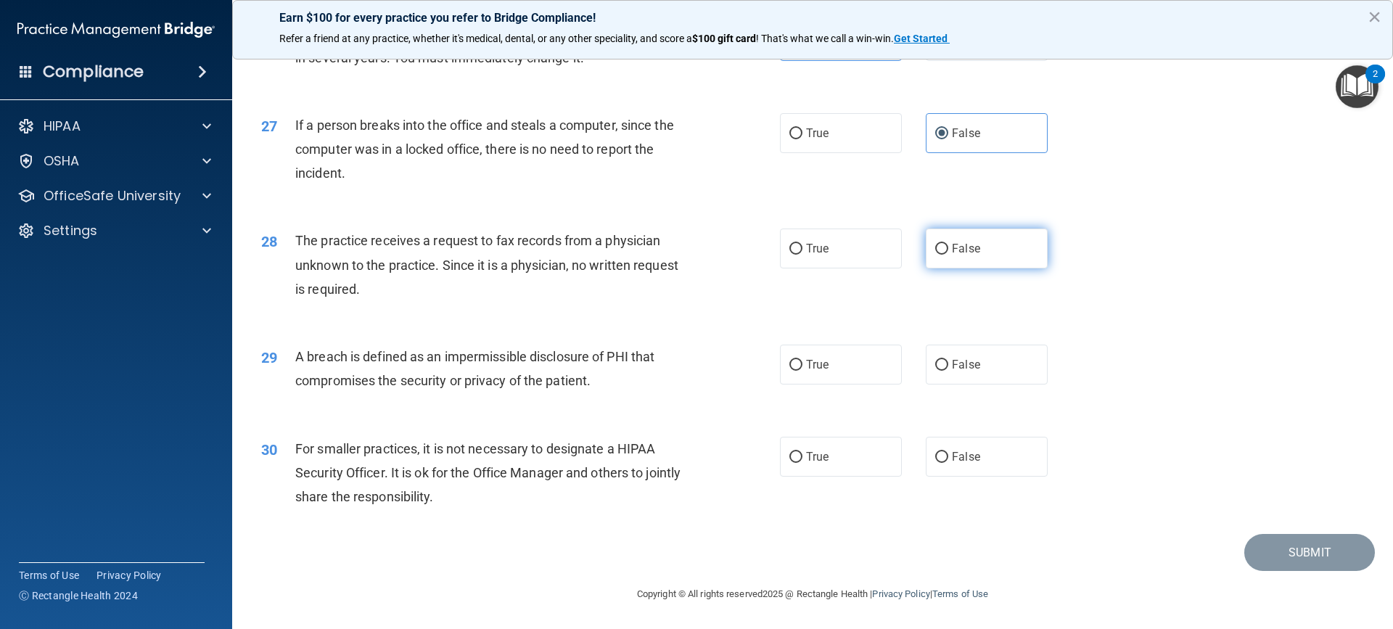
click at [935, 255] on label "False" at bounding box center [987, 249] width 122 height 40
click at [935, 255] on input "False" at bounding box center [941, 249] width 13 height 11
radio input "true"
click at [811, 371] on span "True" at bounding box center [817, 365] width 22 height 14
click at [802, 371] on input "True" at bounding box center [795, 365] width 13 height 11
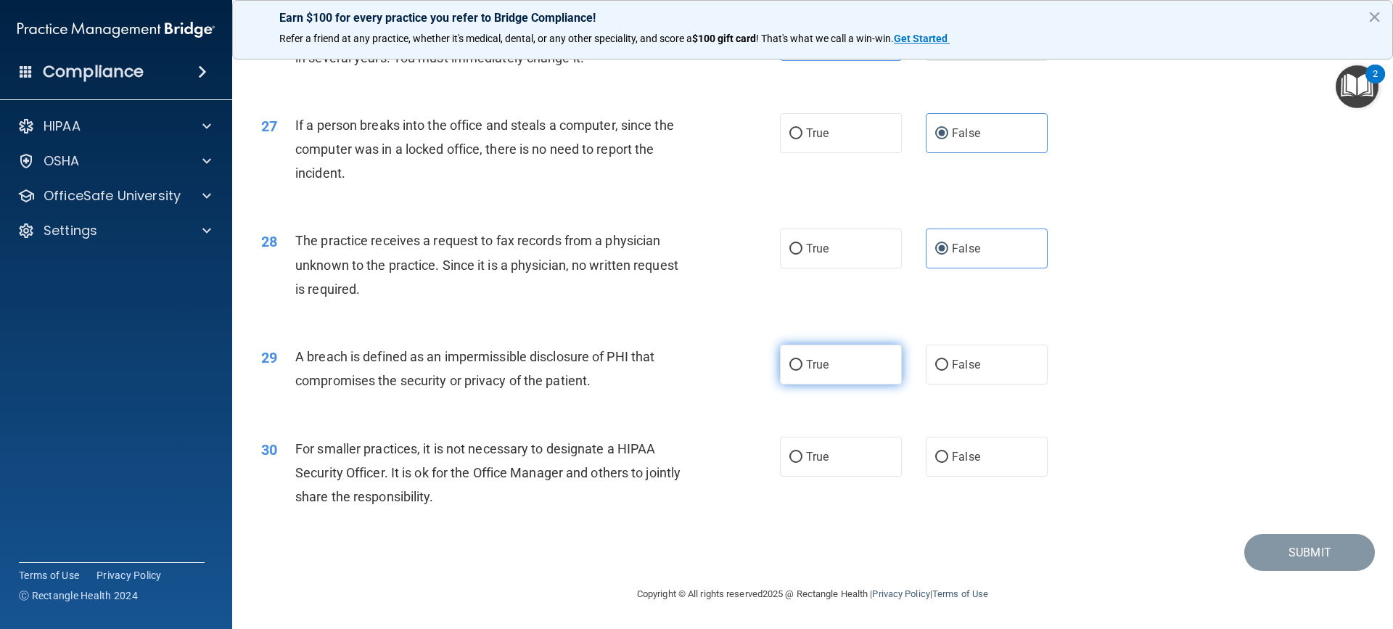
radio input "true"
click at [952, 459] on span "False" at bounding box center [966, 457] width 28 height 14
click at [946, 459] on input "False" at bounding box center [941, 457] width 13 height 11
radio input "true"
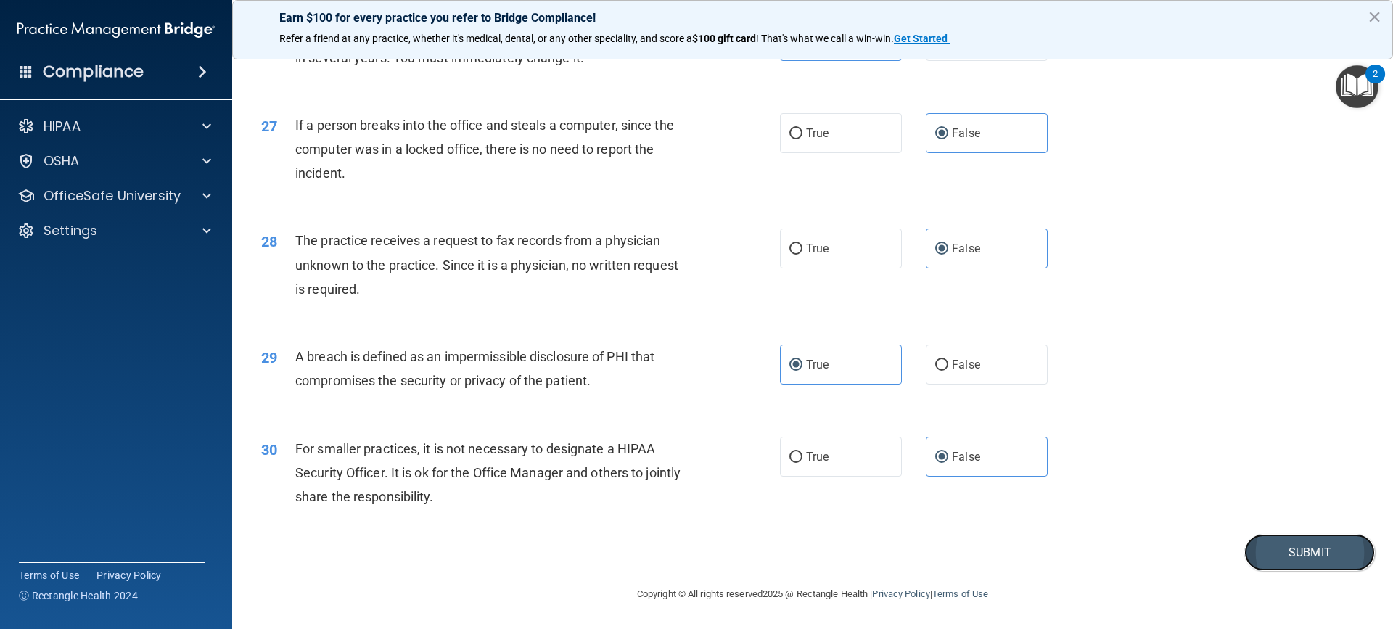
click at [1287, 558] on button "Submit" at bounding box center [1309, 552] width 131 height 37
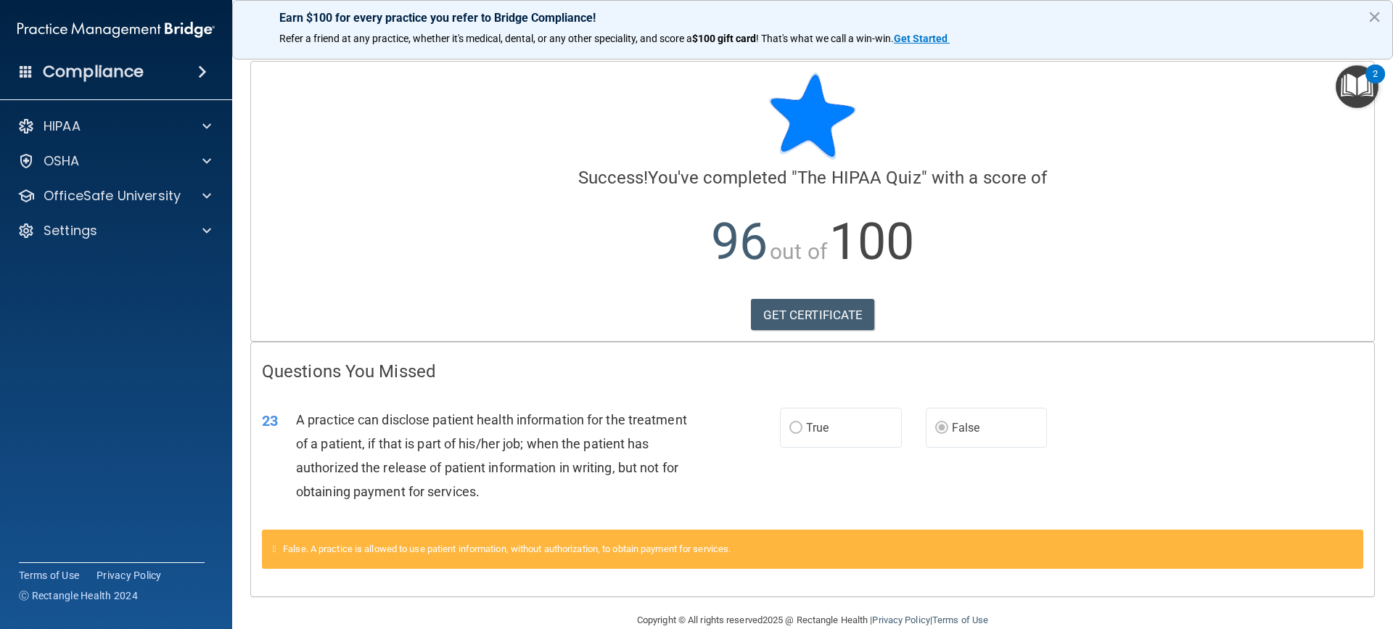
scroll to position [26, 0]
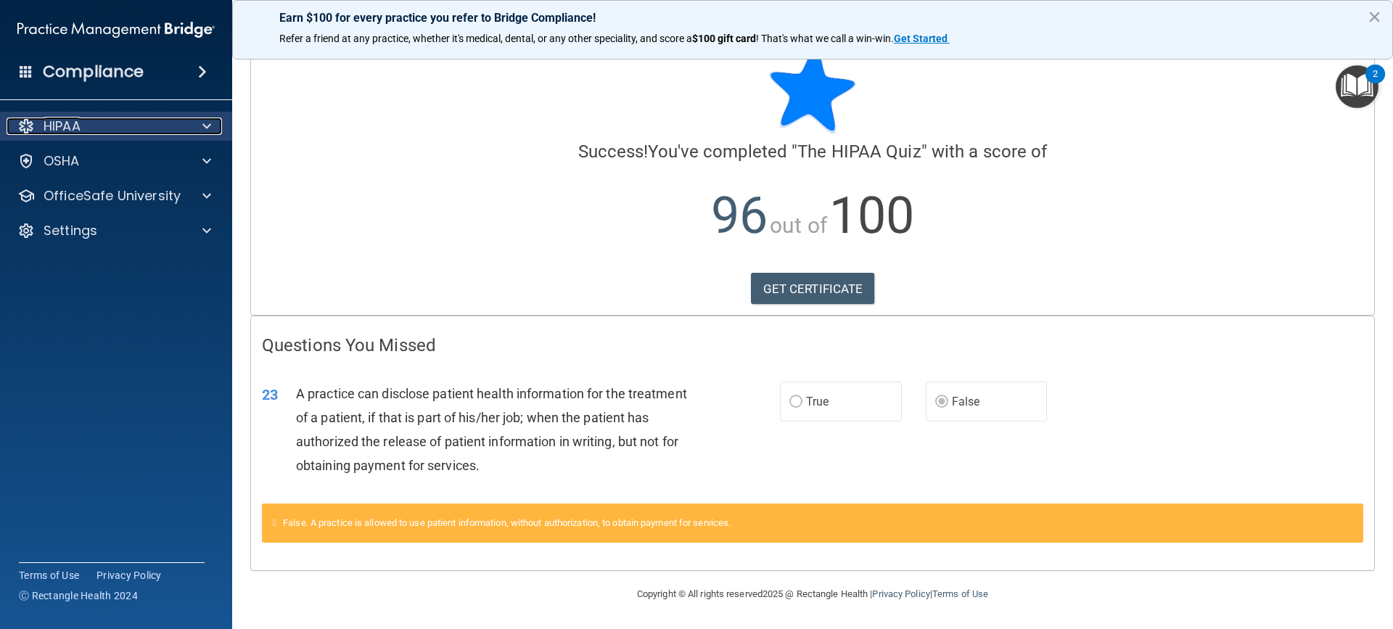
click at [205, 126] on span at bounding box center [206, 126] width 9 height 17
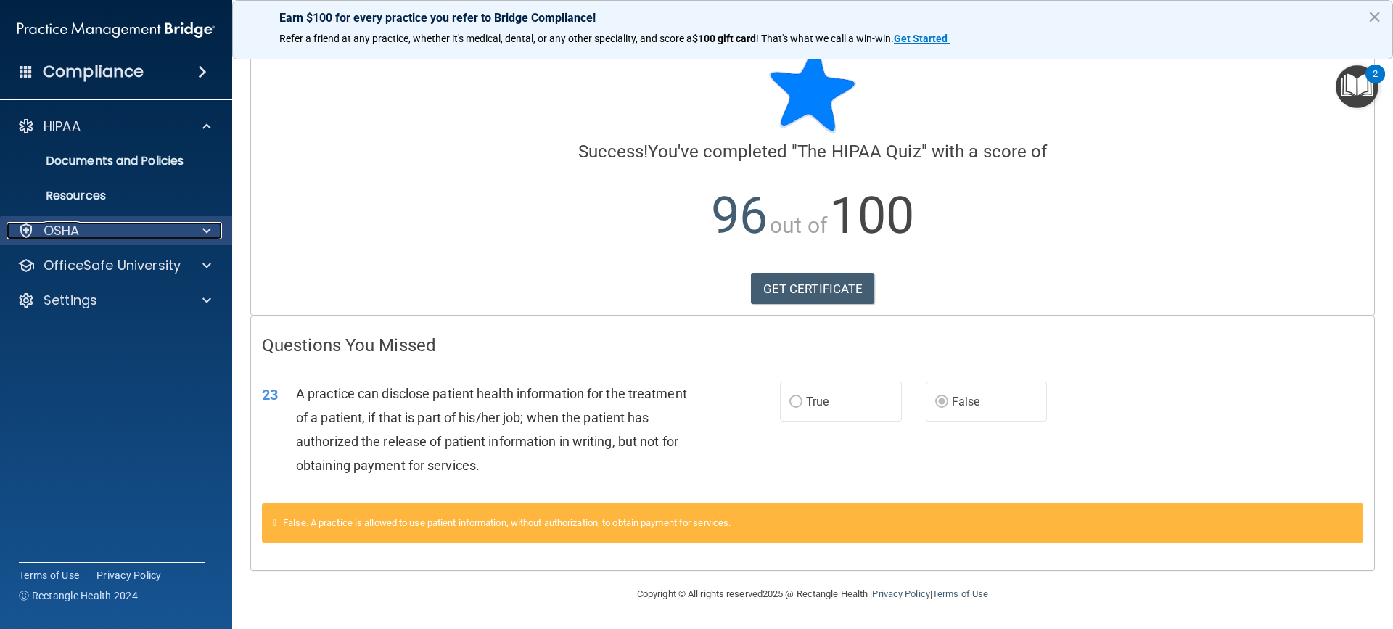
click at [211, 230] on div at bounding box center [204, 230] width 36 height 17
